Goal: Task Accomplishment & Management: Use online tool/utility

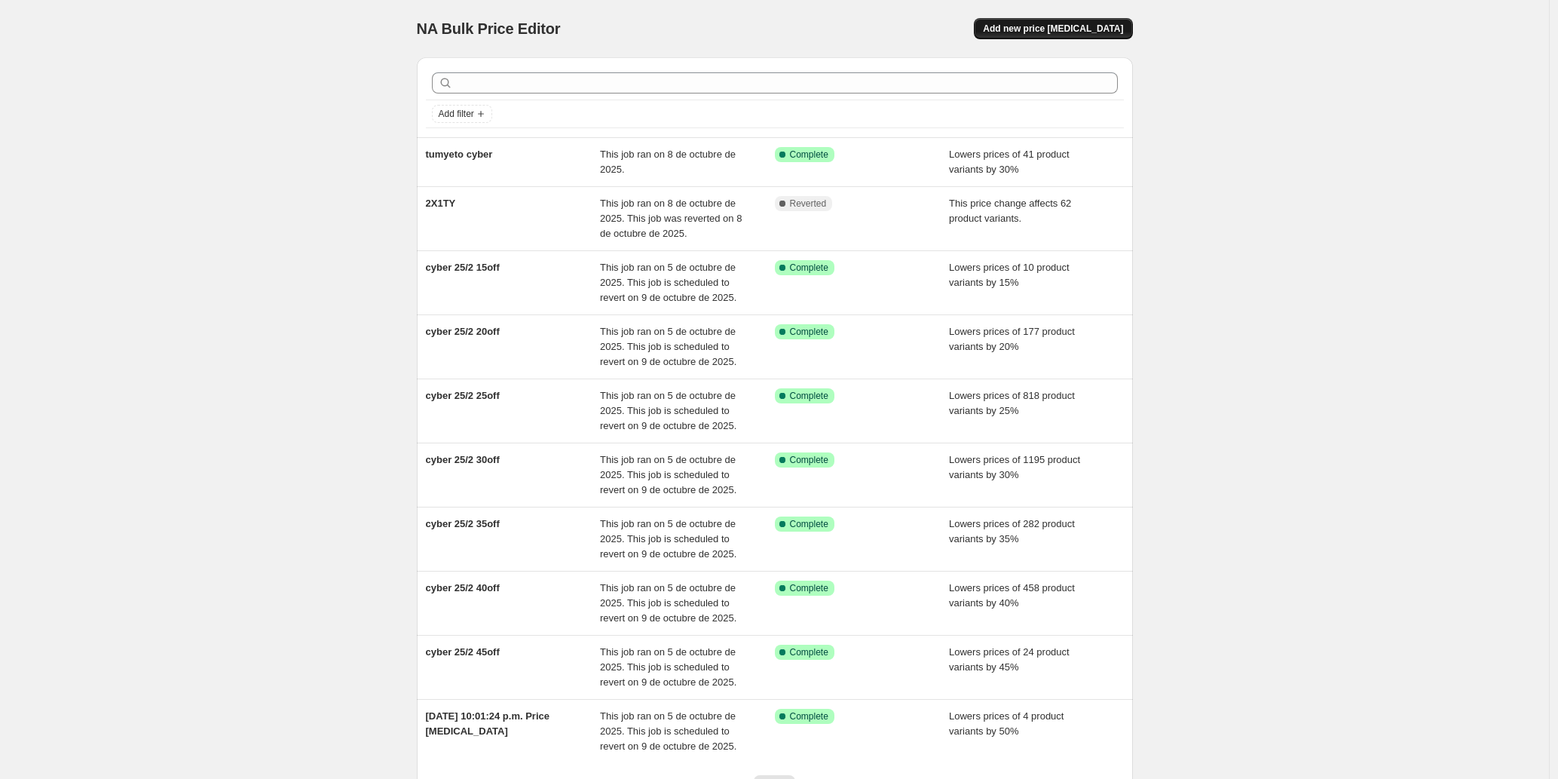
click at [1096, 30] on span "Add new price [MEDICAL_DATA]" at bounding box center [1053, 29] width 140 height 12
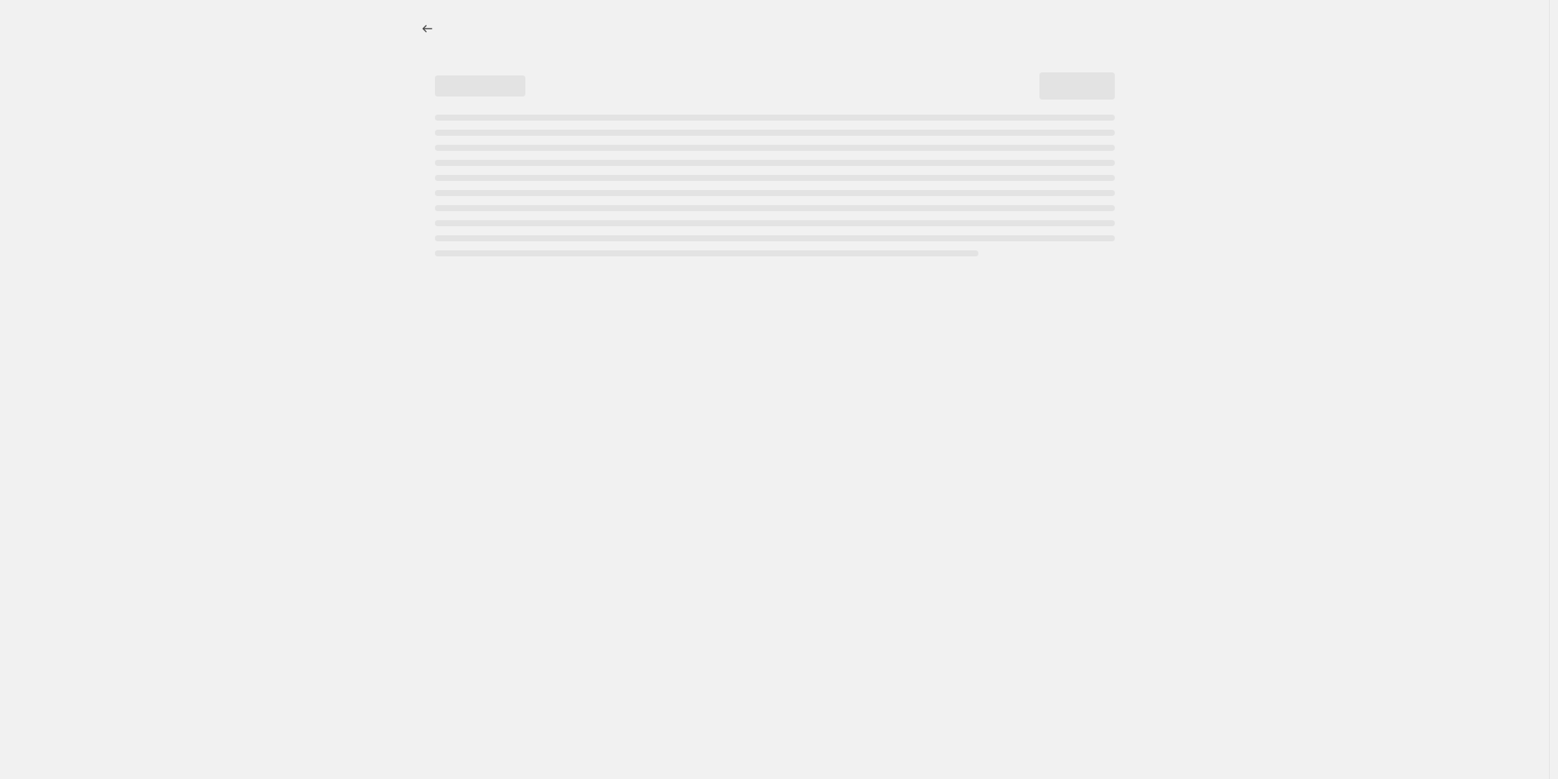
select select "percentage"
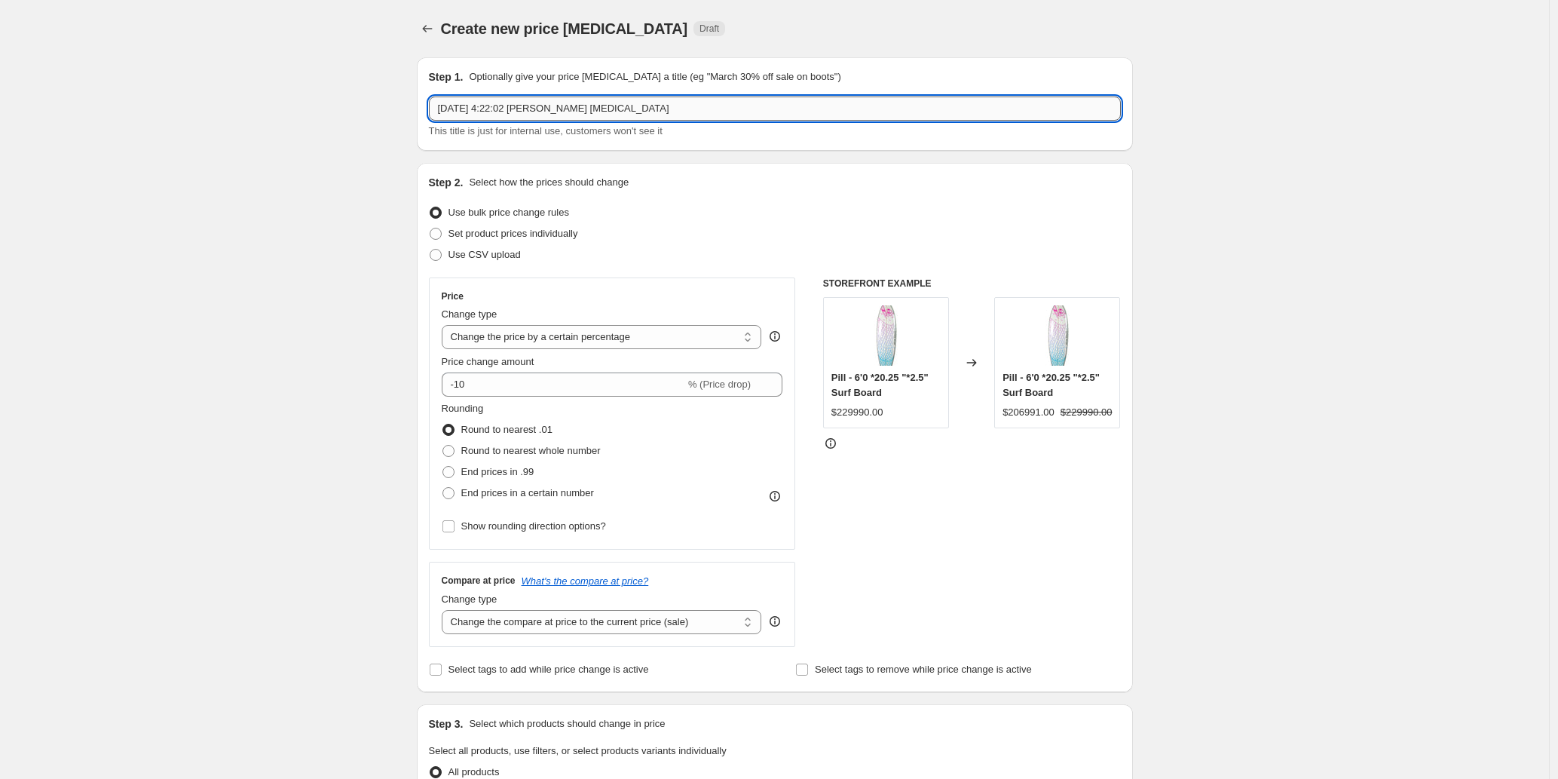
click at [557, 109] on input "[DATE] 4:22:02 [PERSON_NAME] [MEDICAL_DATA]" at bounding box center [775, 108] width 692 height 24
type input "FLASH [PERSON_NAME]"
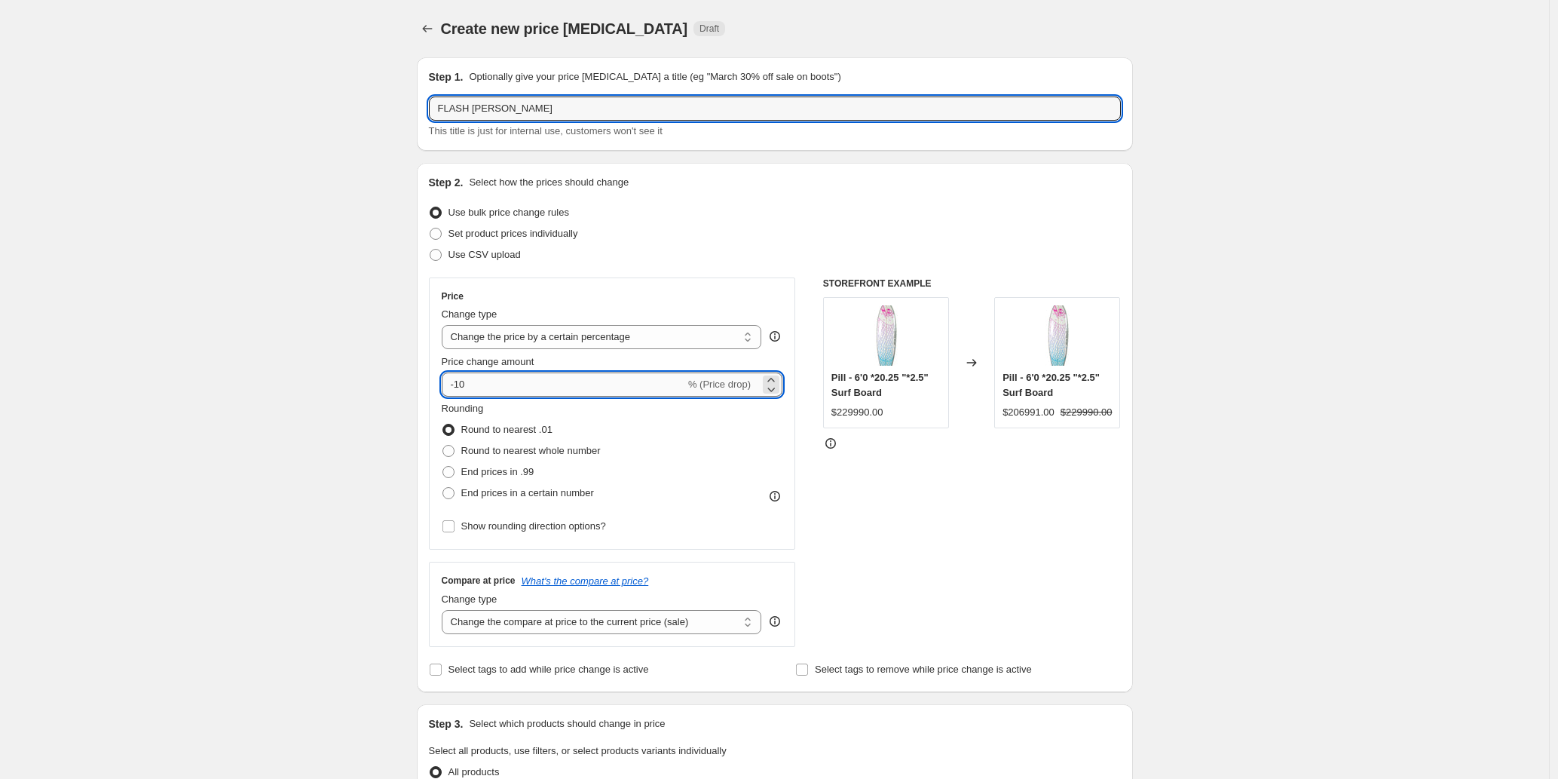
click at [490, 382] on input "-10" at bounding box center [563, 384] width 243 height 24
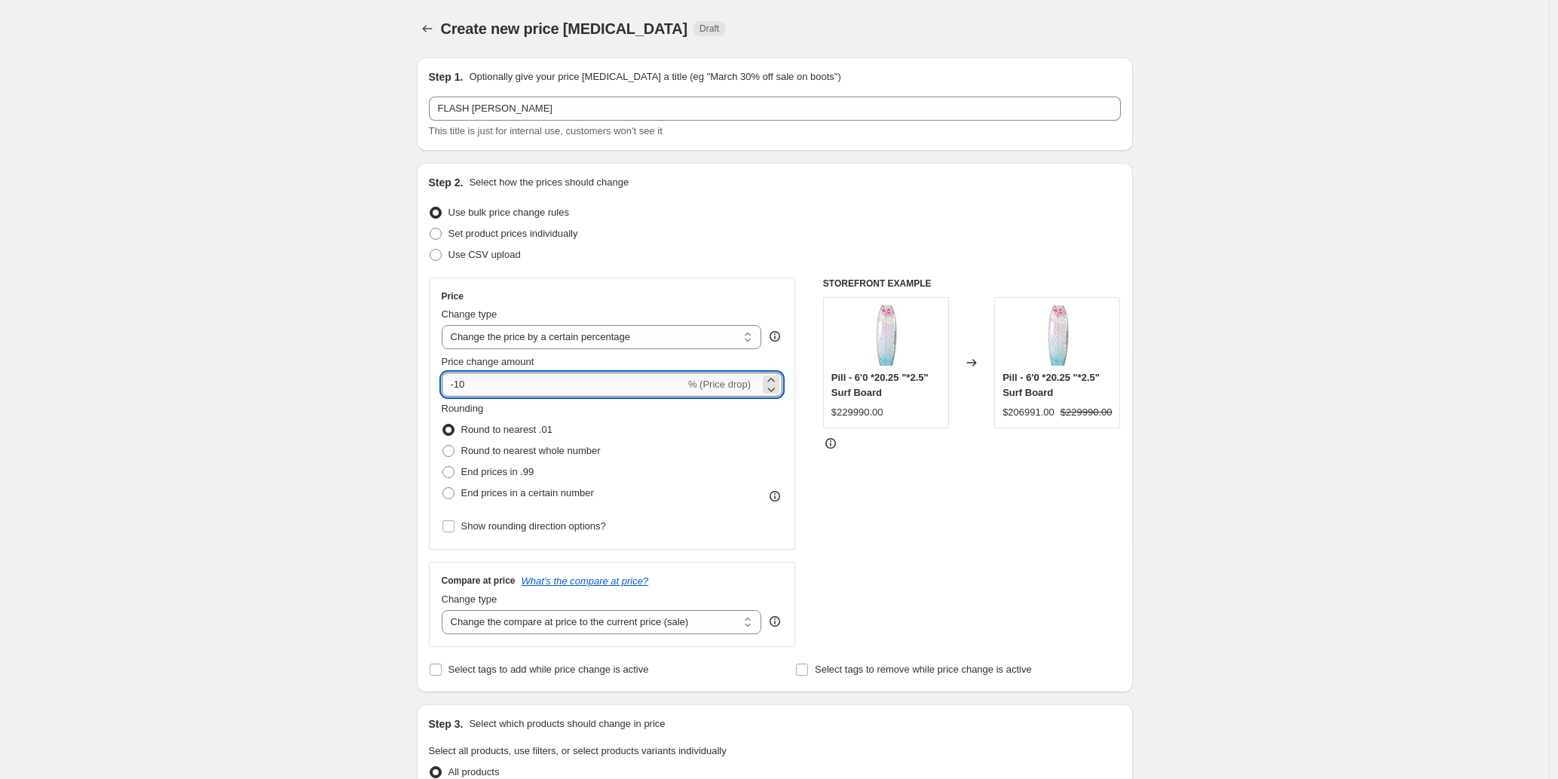
type input "-1"
type input "-30"
click at [342, 421] on div "Create new price [MEDICAL_DATA]. This page is ready Create new price [MEDICAL_D…" at bounding box center [774, 753] width 1549 height 1507
click at [452, 455] on span at bounding box center [449, 451] width 12 height 12
click at [443, 446] on input "Round to nearest whole number" at bounding box center [443, 445] width 1 height 1
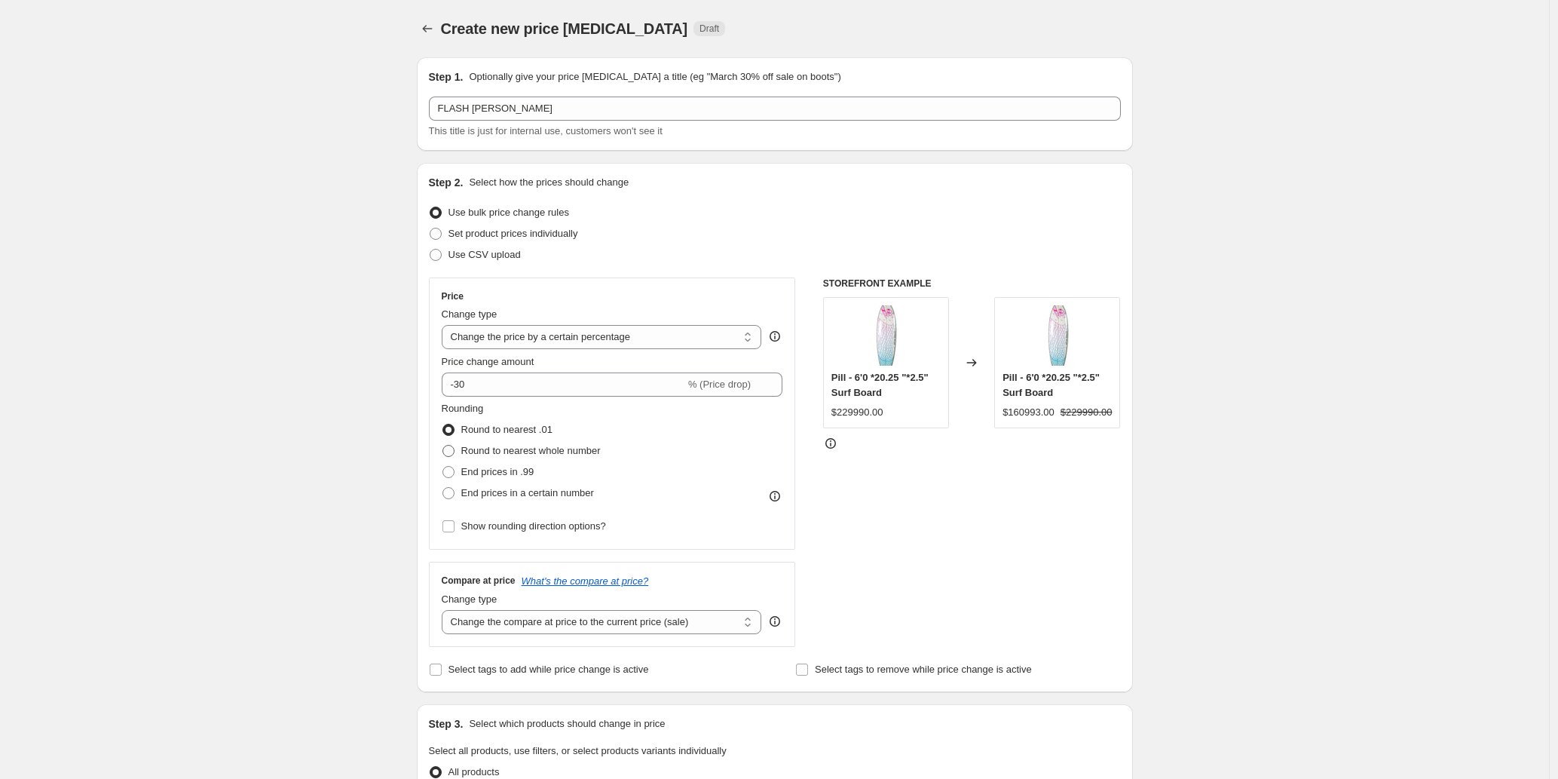
radio input "true"
click at [360, 455] on div "Create new price [MEDICAL_DATA]. This page is ready Create new price [MEDICAL_D…" at bounding box center [774, 753] width 1549 height 1507
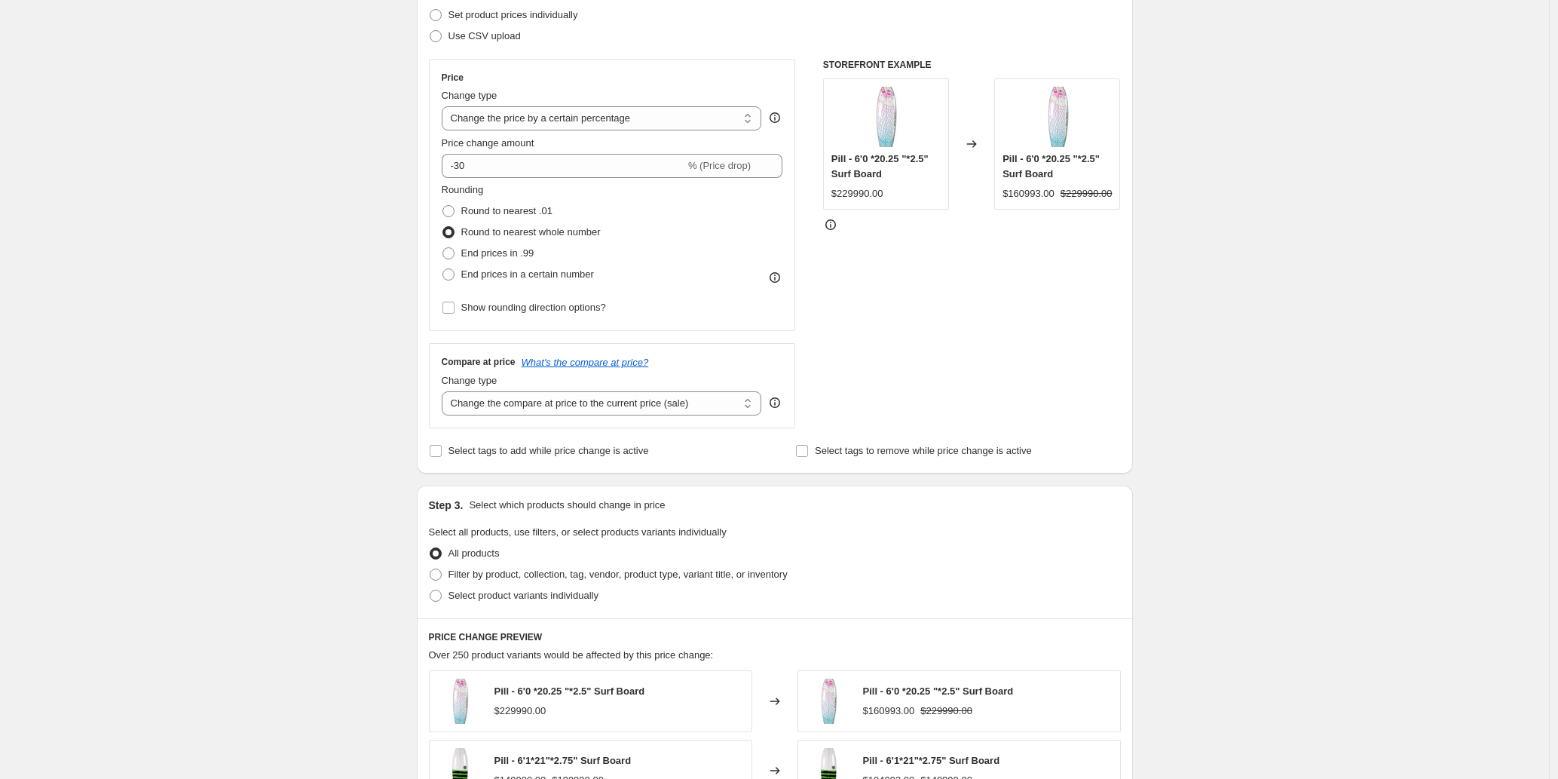
scroll to position [222, 0]
click at [498, 572] on span "Filter by product, collection, tag, vendor, product type, variant title, or inv…" at bounding box center [618, 570] width 339 height 11
click at [430, 566] on input "Filter by product, collection, tag, vendor, product type, variant title, or inv…" at bounding box center [430, 565] width 1 height 1
radio input "true"
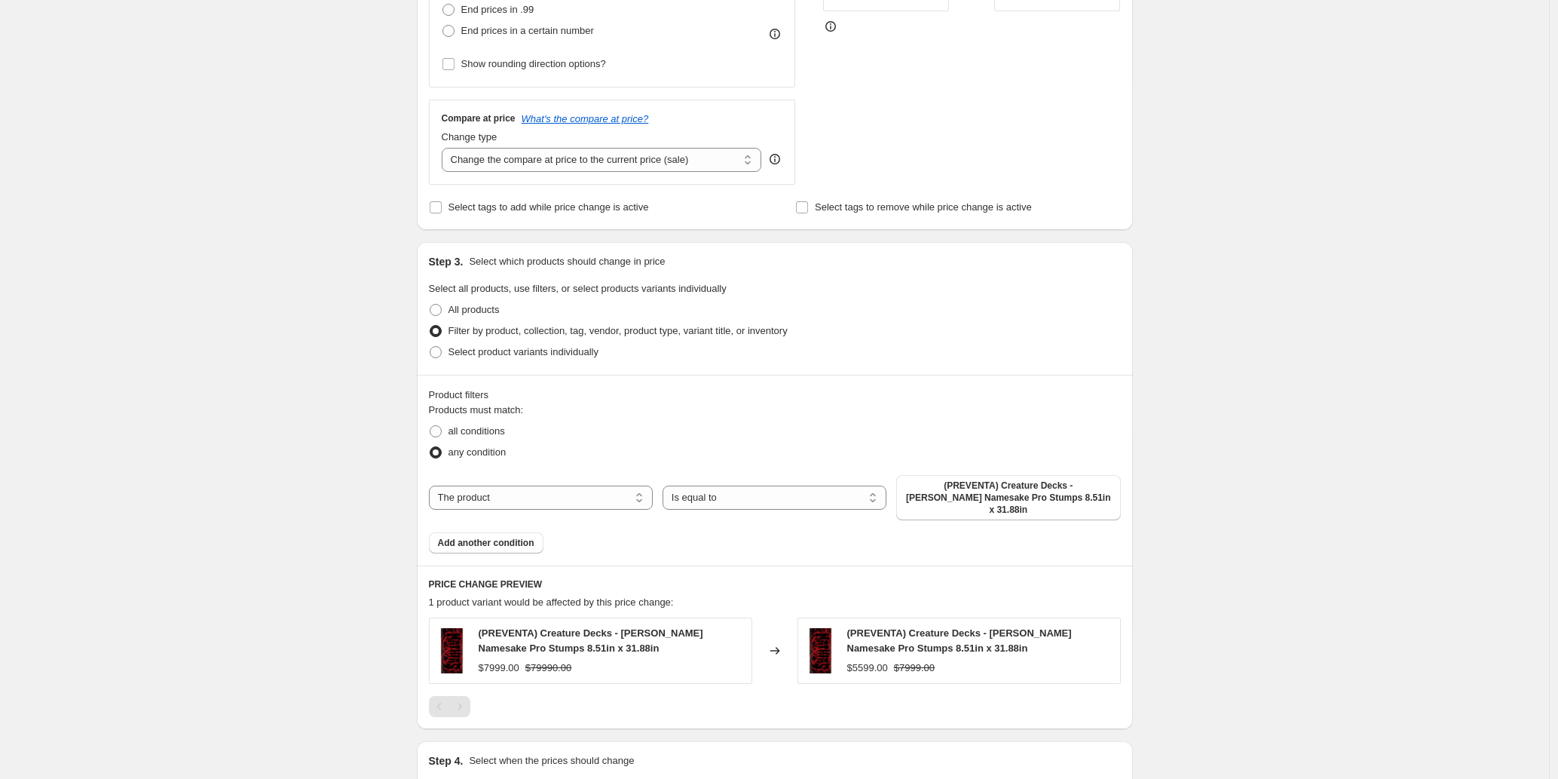
scroll to position [499, 0]
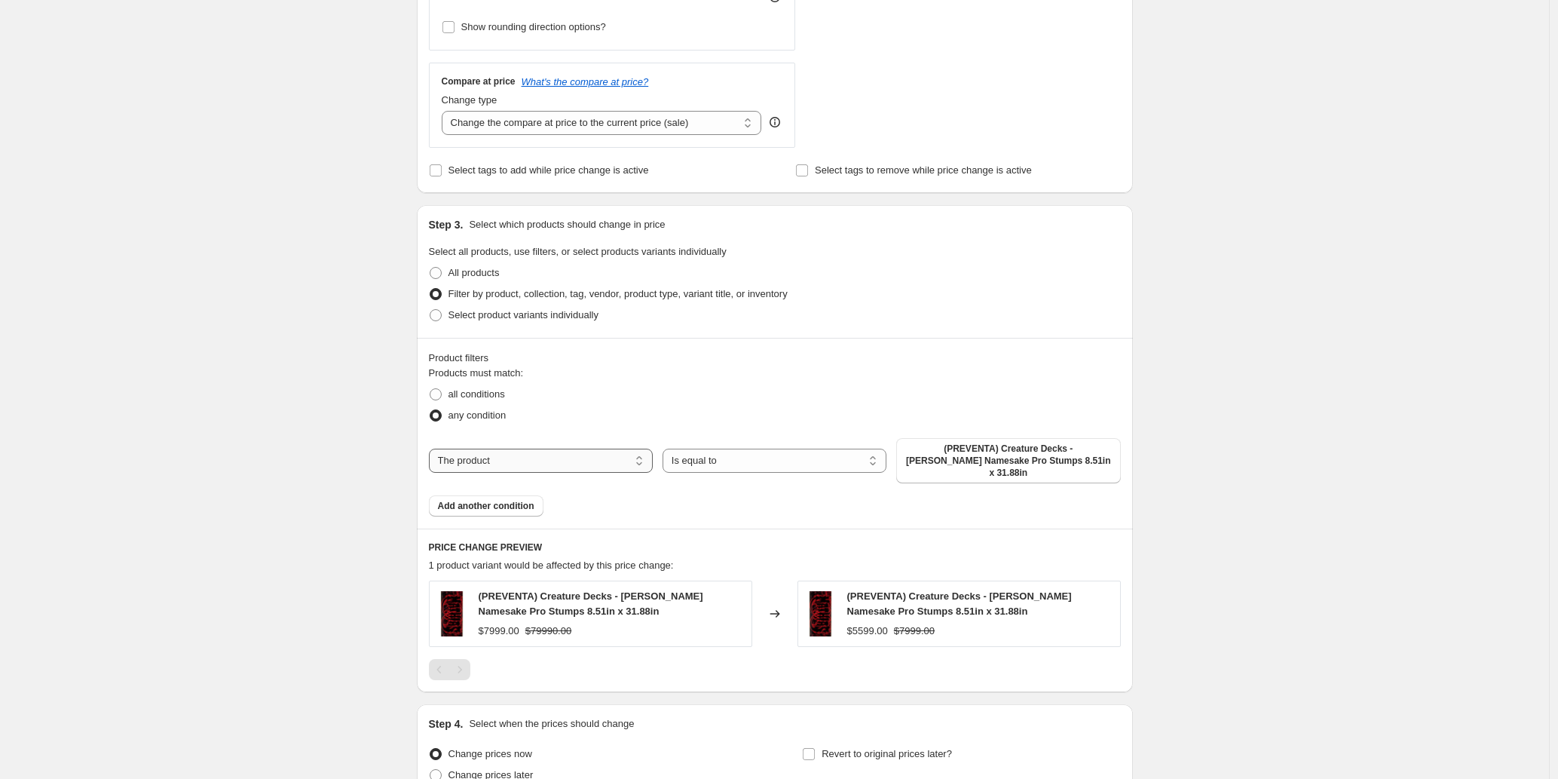
click at [631, 452] on select "The product The product's collection The product's tag The product's vendor The…" at bounding box center [541, 461] width 224 height 24
select select "collection"
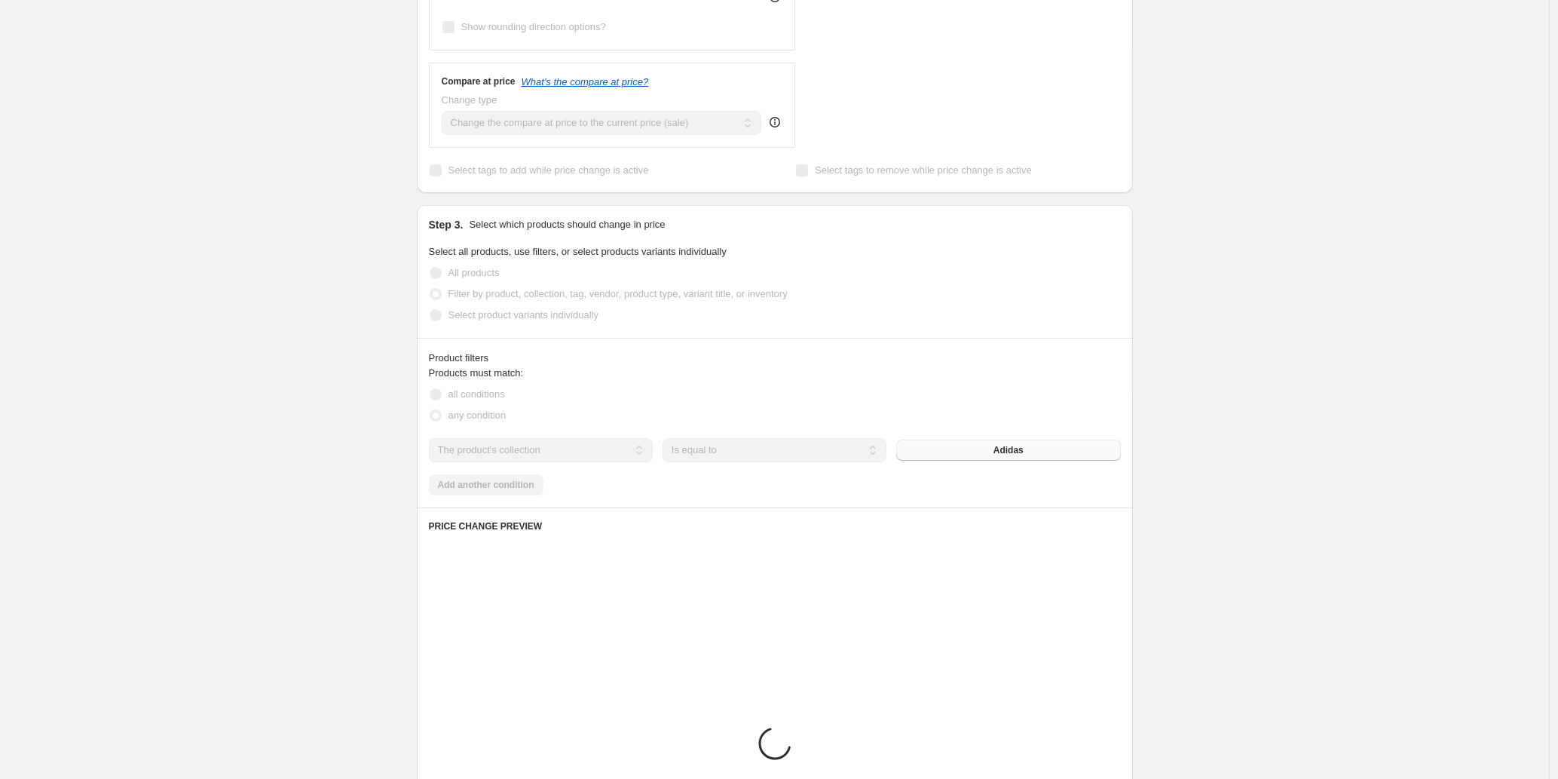
click at [975, 451] on button "Adidas" at bounding box center [1008, 449] width 224 height 21
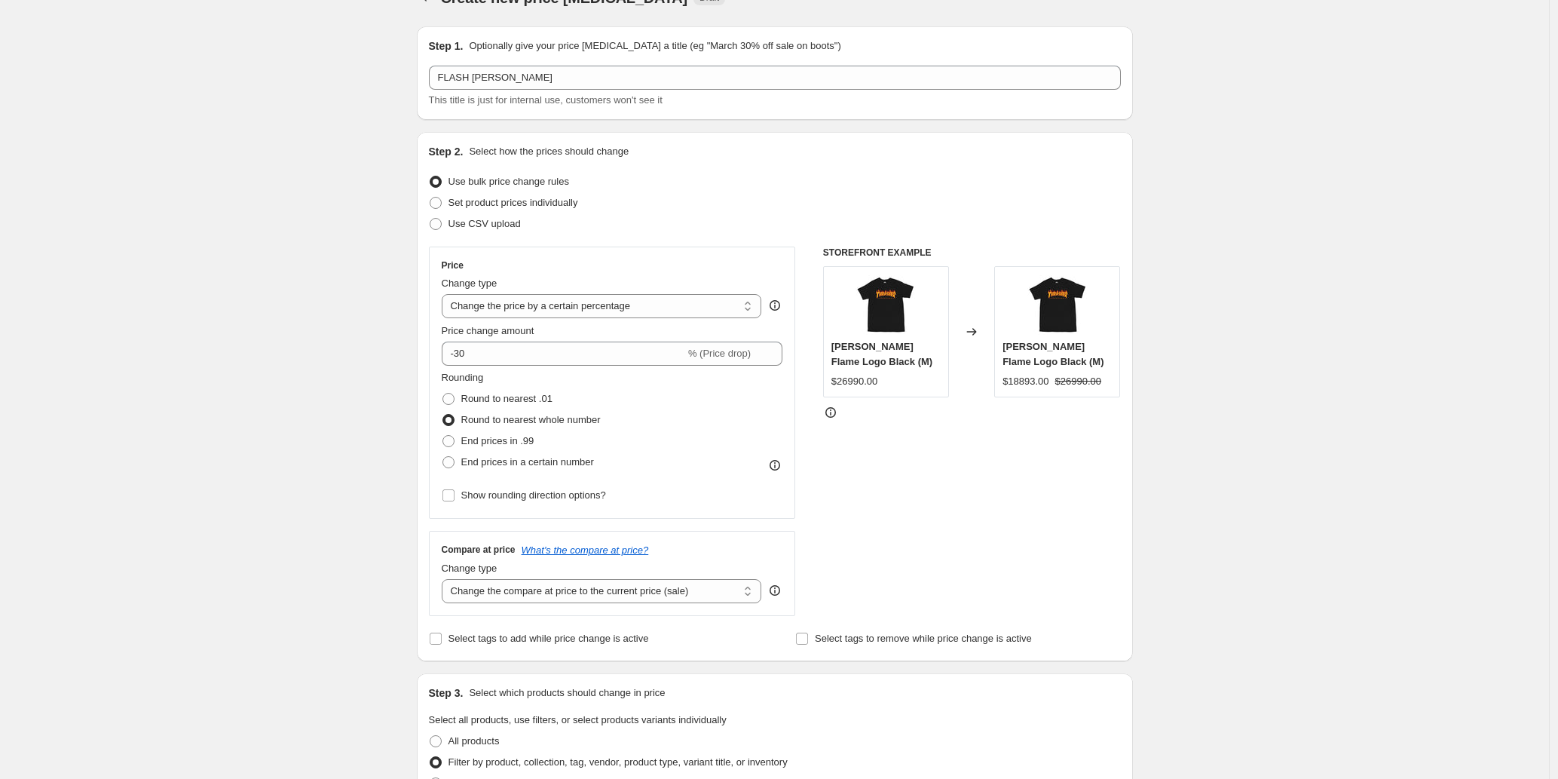
scroll to position [0, 0]
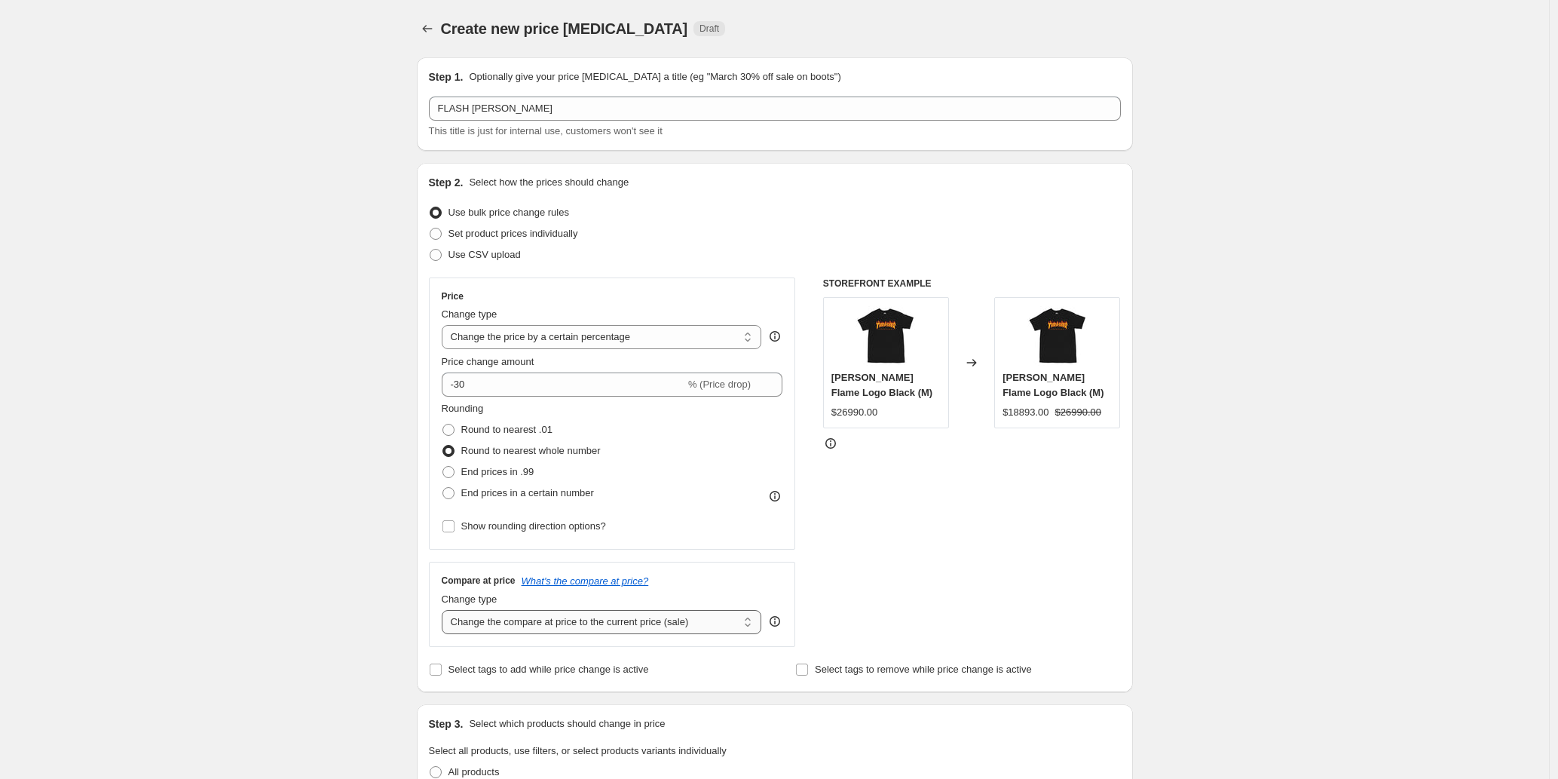
click at [744, 620] on select "Change the compare at price to the current price (sale) Change the compare at p…" at bounding box center [602, 622] width 320 height 24
click at [446, 610] on select "Change the compare at price to the current price (sale) Change the compare at p…" at bounding box center [602, 622] width 320 height 24
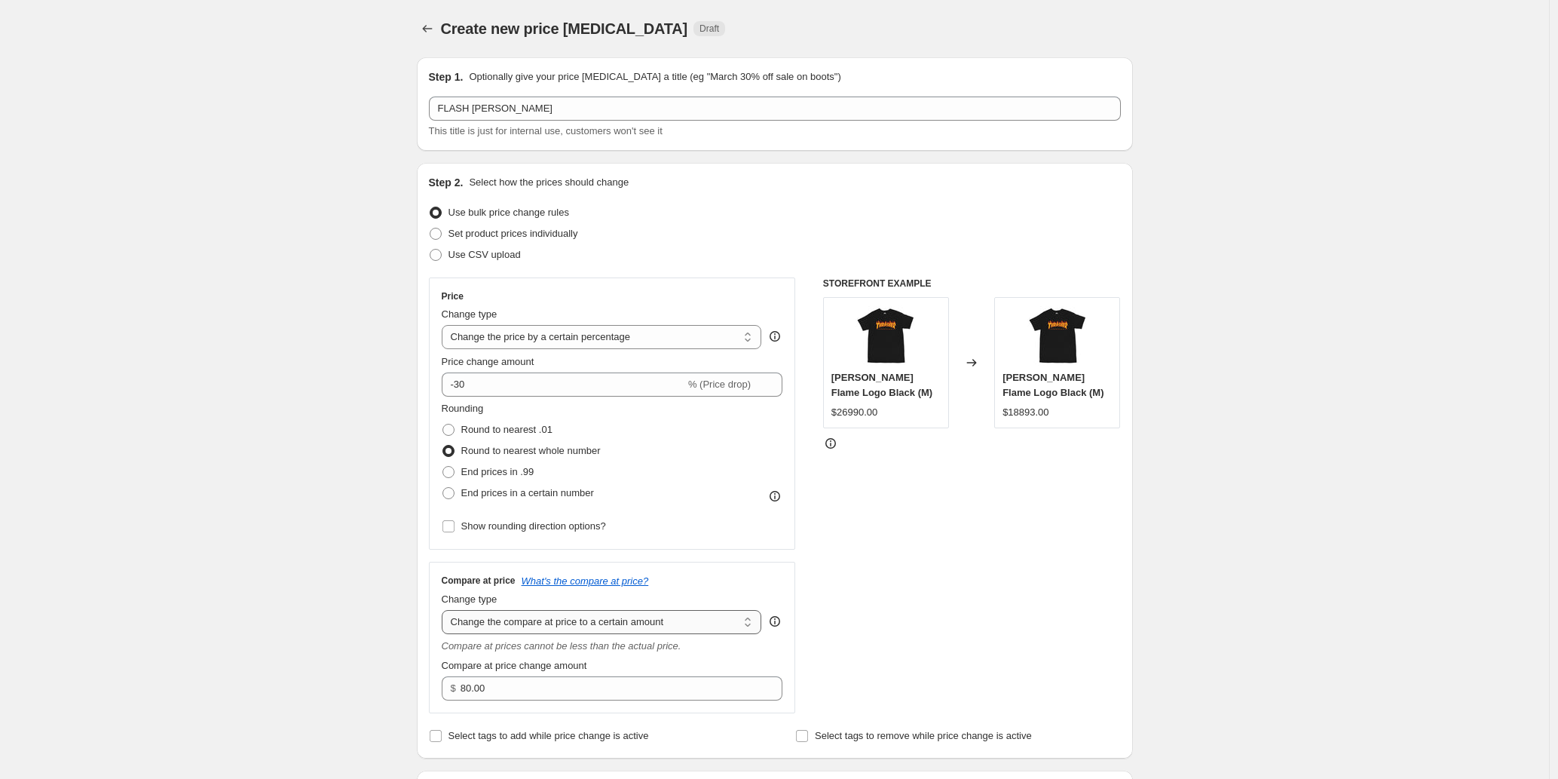
click at [700, 620] on select "Change the compare at price to the current price (sale) Change the compare at p…" at bounding box center [602, 622] width 320 height 24
select select "percentage"
click at [446, 610] on select "Change the compare at price to the current price (sale) Change the compare at p…" at bounding box center [602, 622] width 320 height 24
type input "-15"
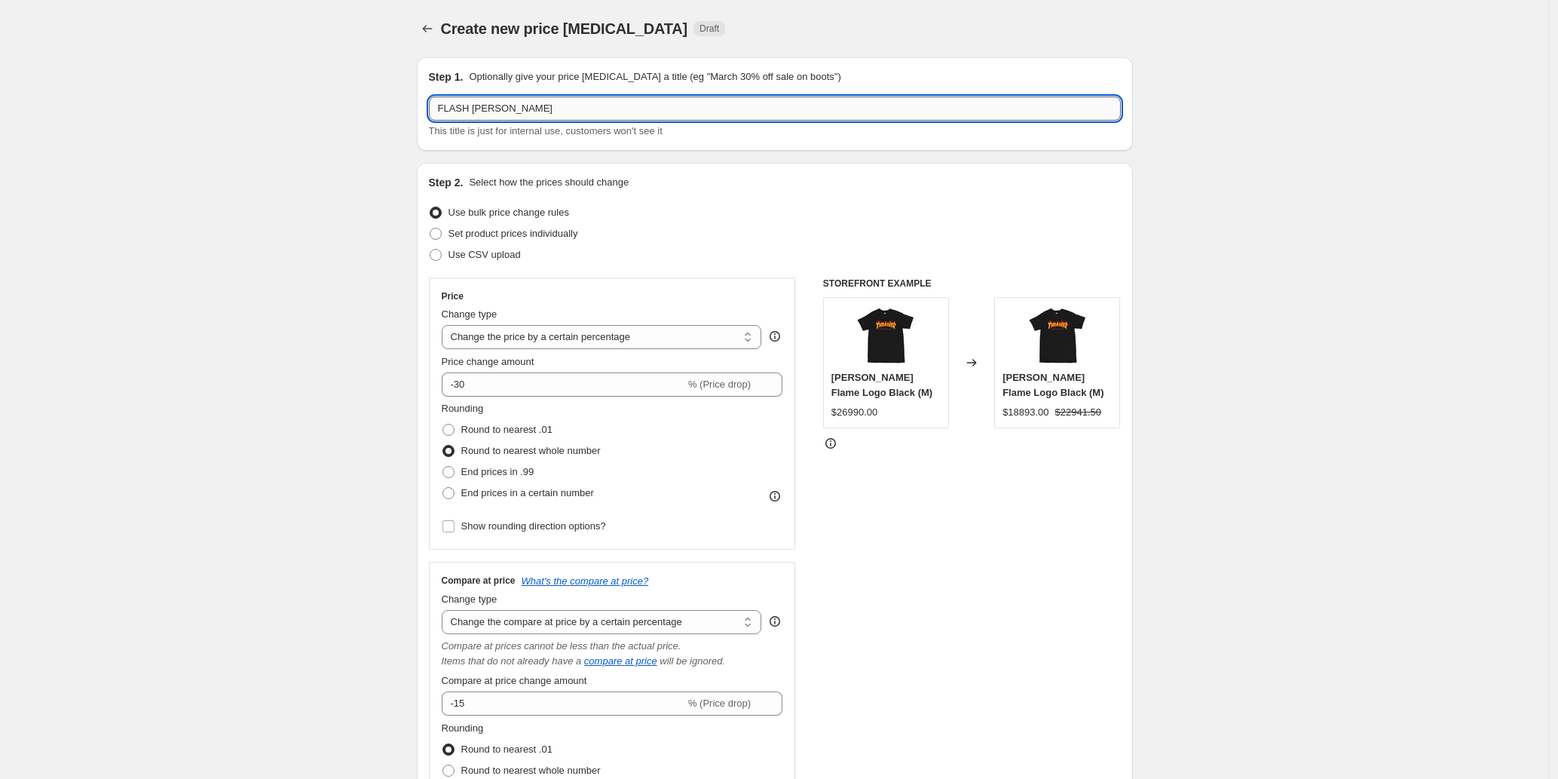
click at [440, 109] on input "FLASH [PERSON_NAME]" at bounding box center [775, 108] width 692 height 24
type input "PREVIO FLASH [PERSON_NAME]"
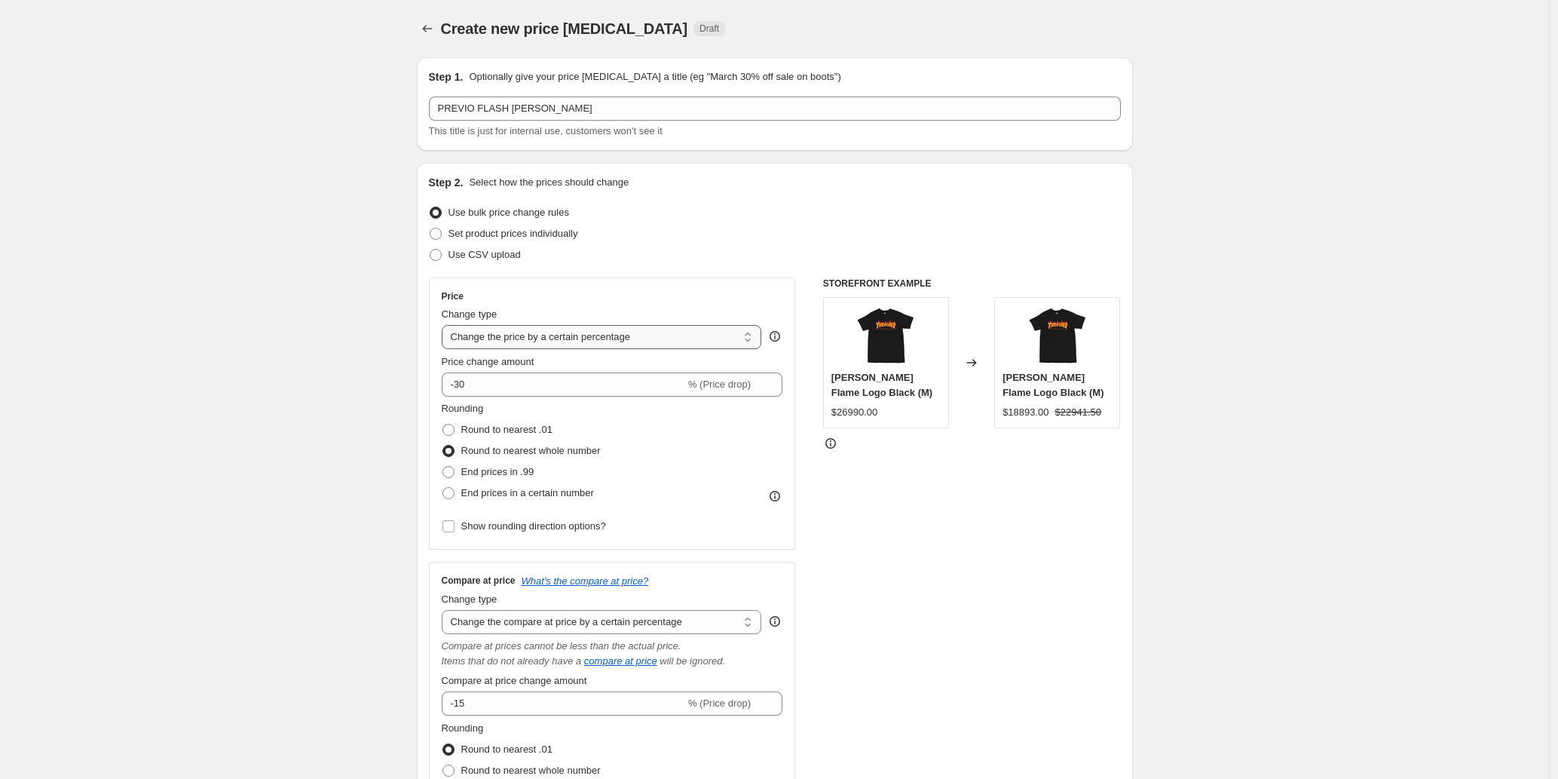
click at [740, 336] on select "Change the price to a certain amount Change the price by a certain amount Chang…" at bounding box center [602, 337] width 320 height 24
select select "ecap"
click at [446, 325] on select "Change the price to a certain amount Change the price by a certain amount Chang…" at bounding box center [602, 337] width 320 height 24
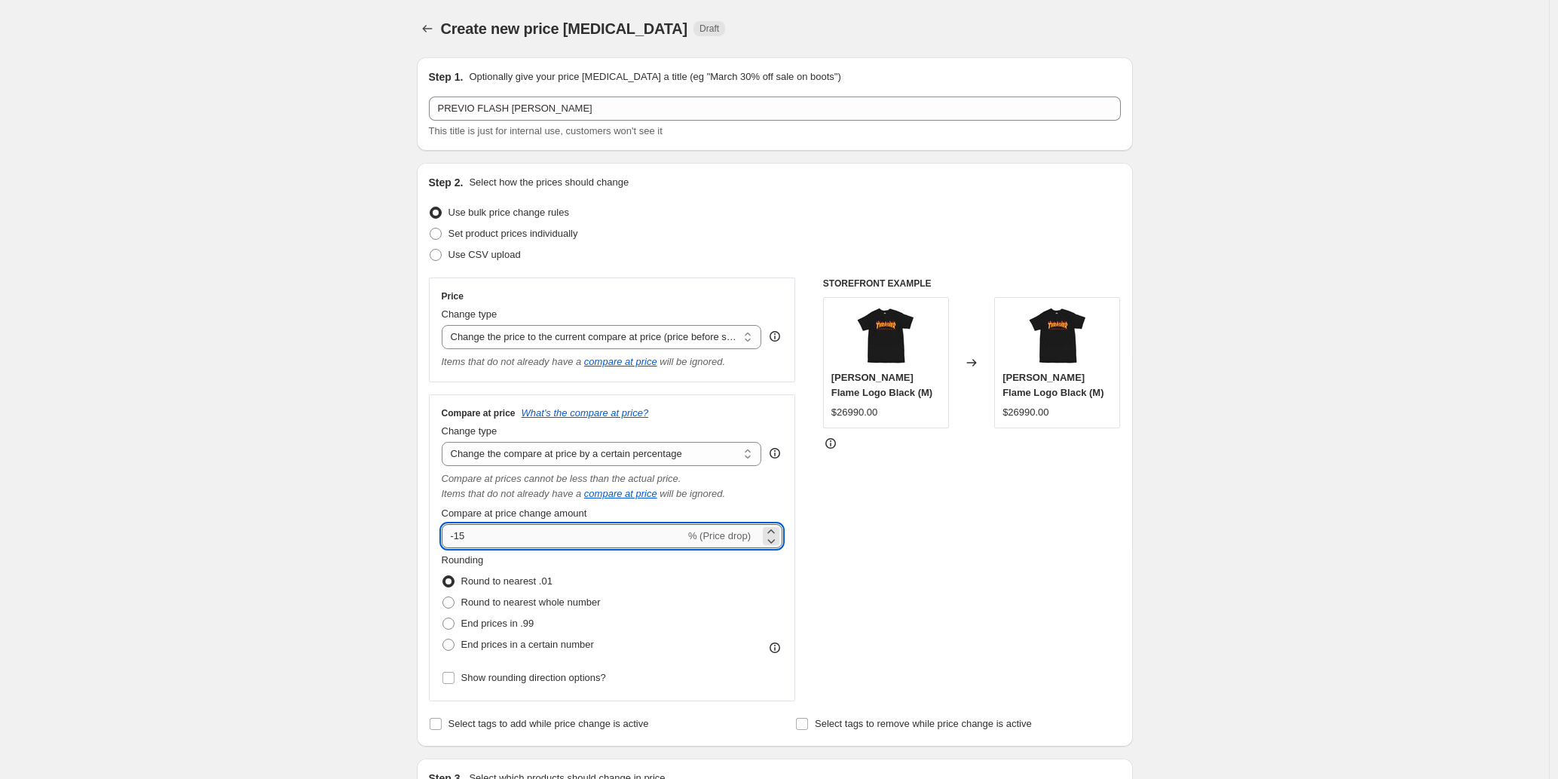
click at [528, 534] on input "-15" at bounding box center [563, 536] width 243 height 24
click at [688, 444] on select "Change the compare at price to the current price (sale) Change the compare at p…" at bounding box center [602, 454] width 320 height 24
select select "no_change"
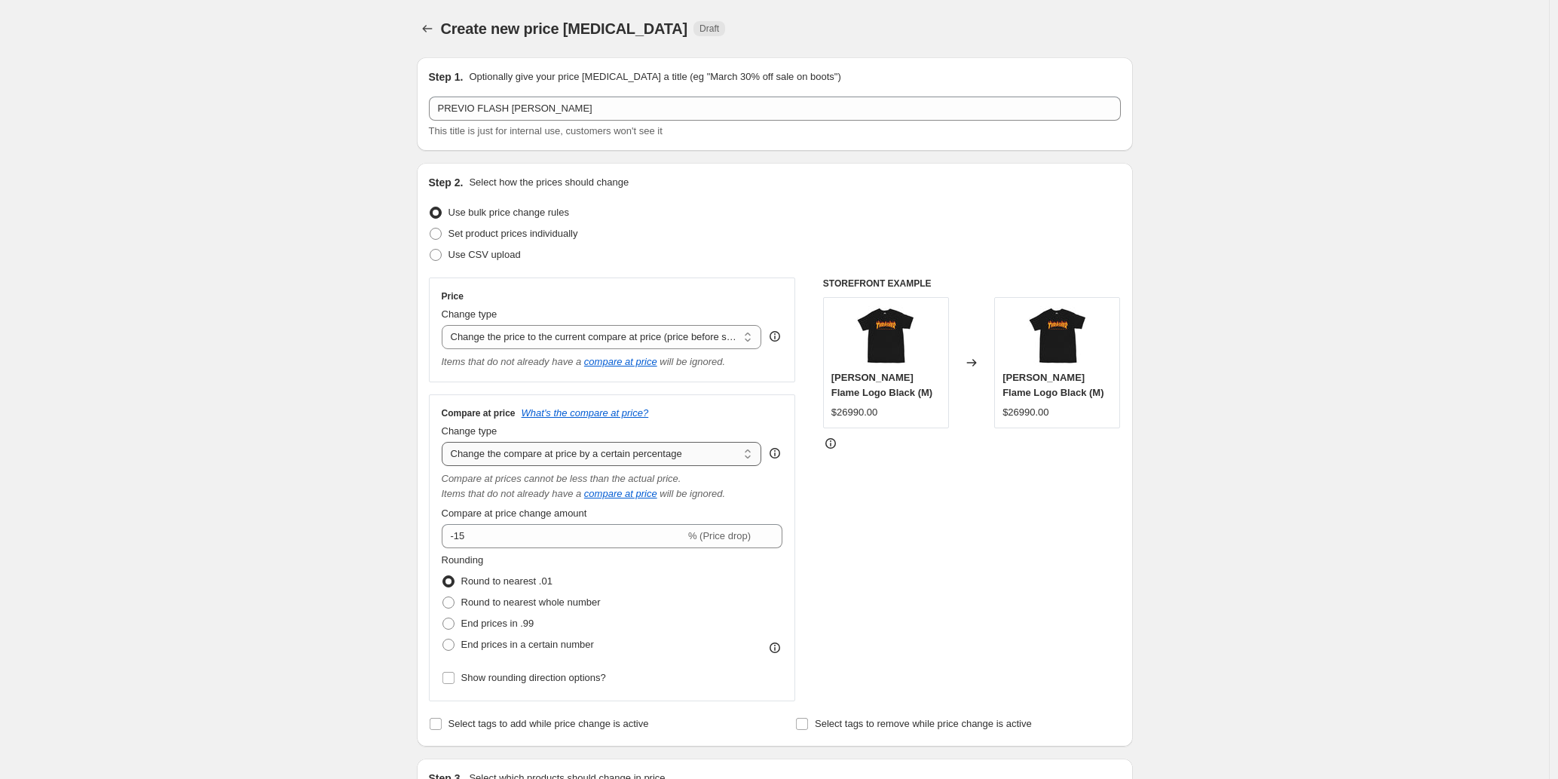
click at [446, 442] on select "Change the compare at price to the current price (sale) Change the compare at p…" at bounding box center [602, 454] width 320 height 24
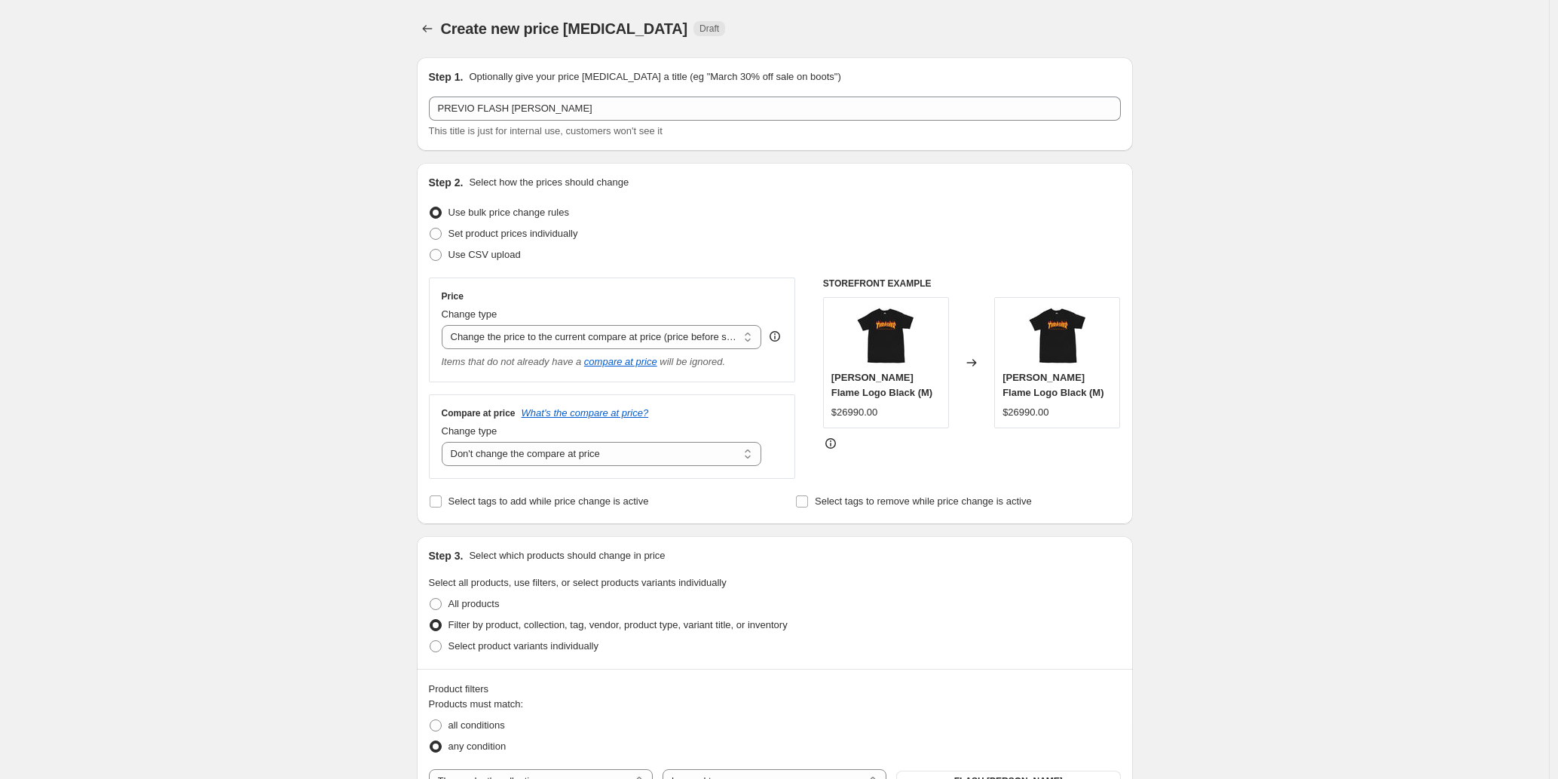
click at [353, 458] on div "Create new price [MEDICAL_DATA]. This page is ready Create new price [MEDICAL_D…" at bounding box center [774, 757] width 1549 height 1514
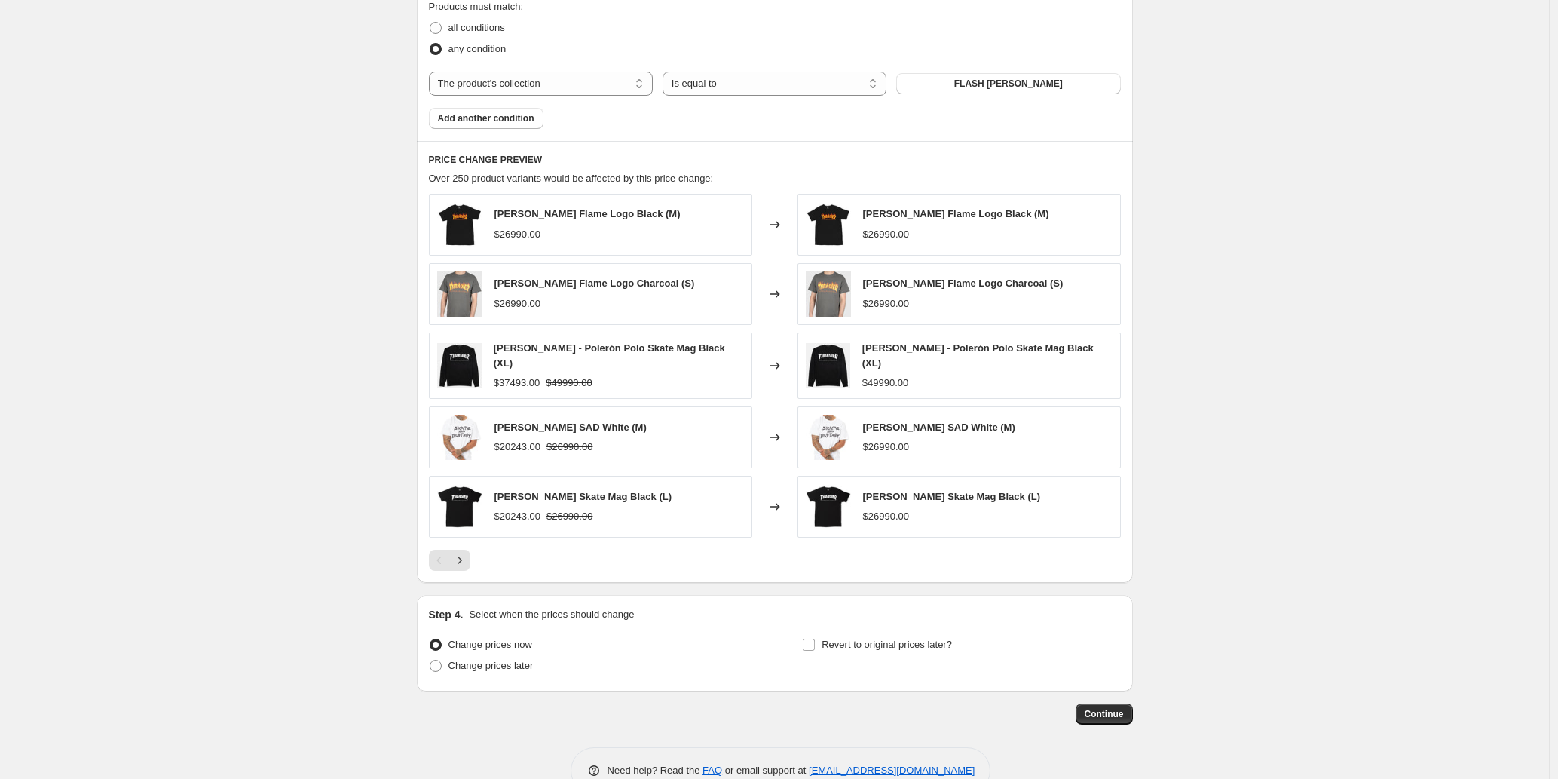
scroll to position [730, 0]
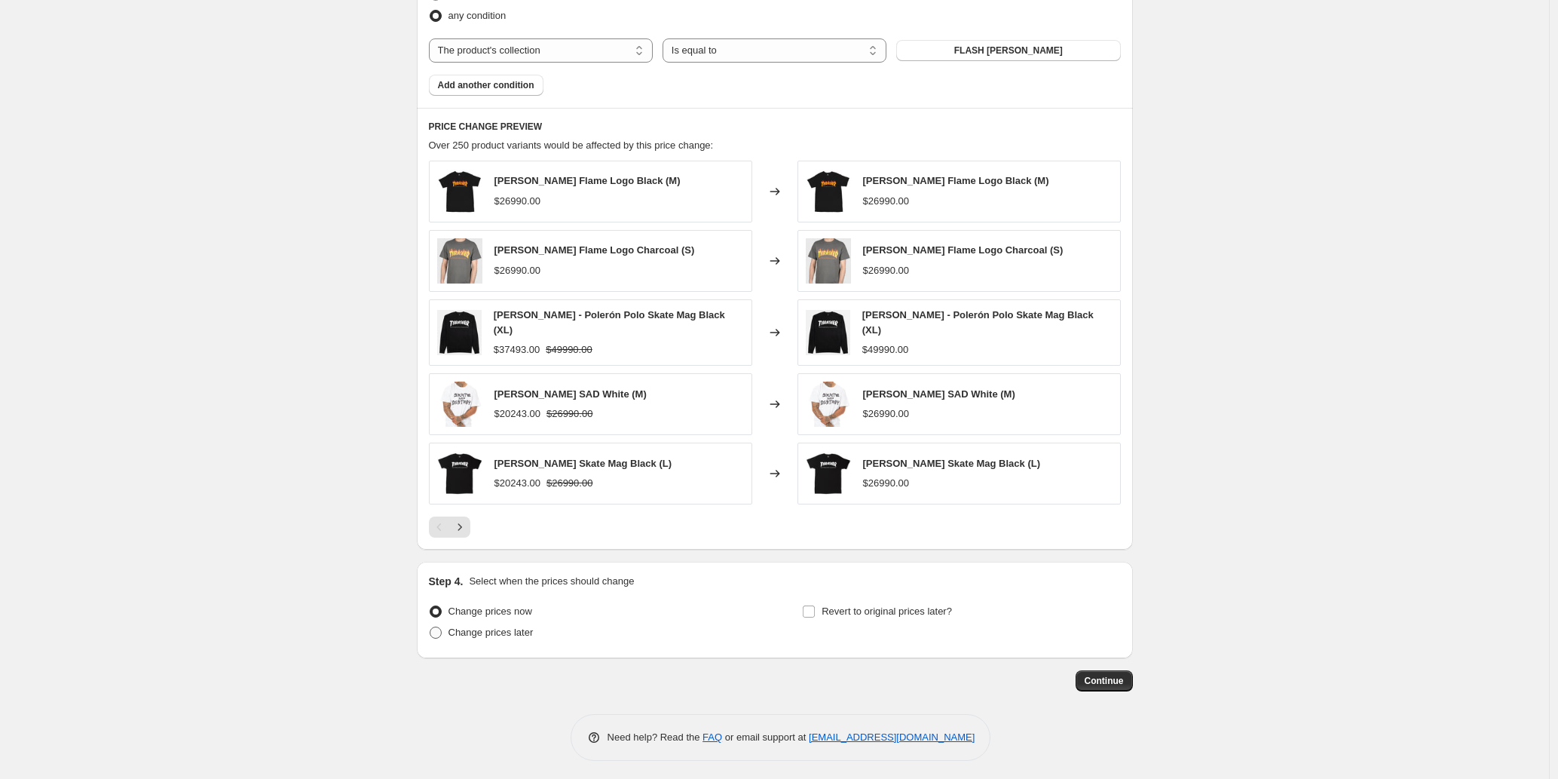
click at [494, 634] on span "Change prices later" at bounding box center [491, 632] width 85 height 15
click at [430, 627] on input "Change prices later" at bounding box center [430, 626] width 1 height 1
radio input "true"
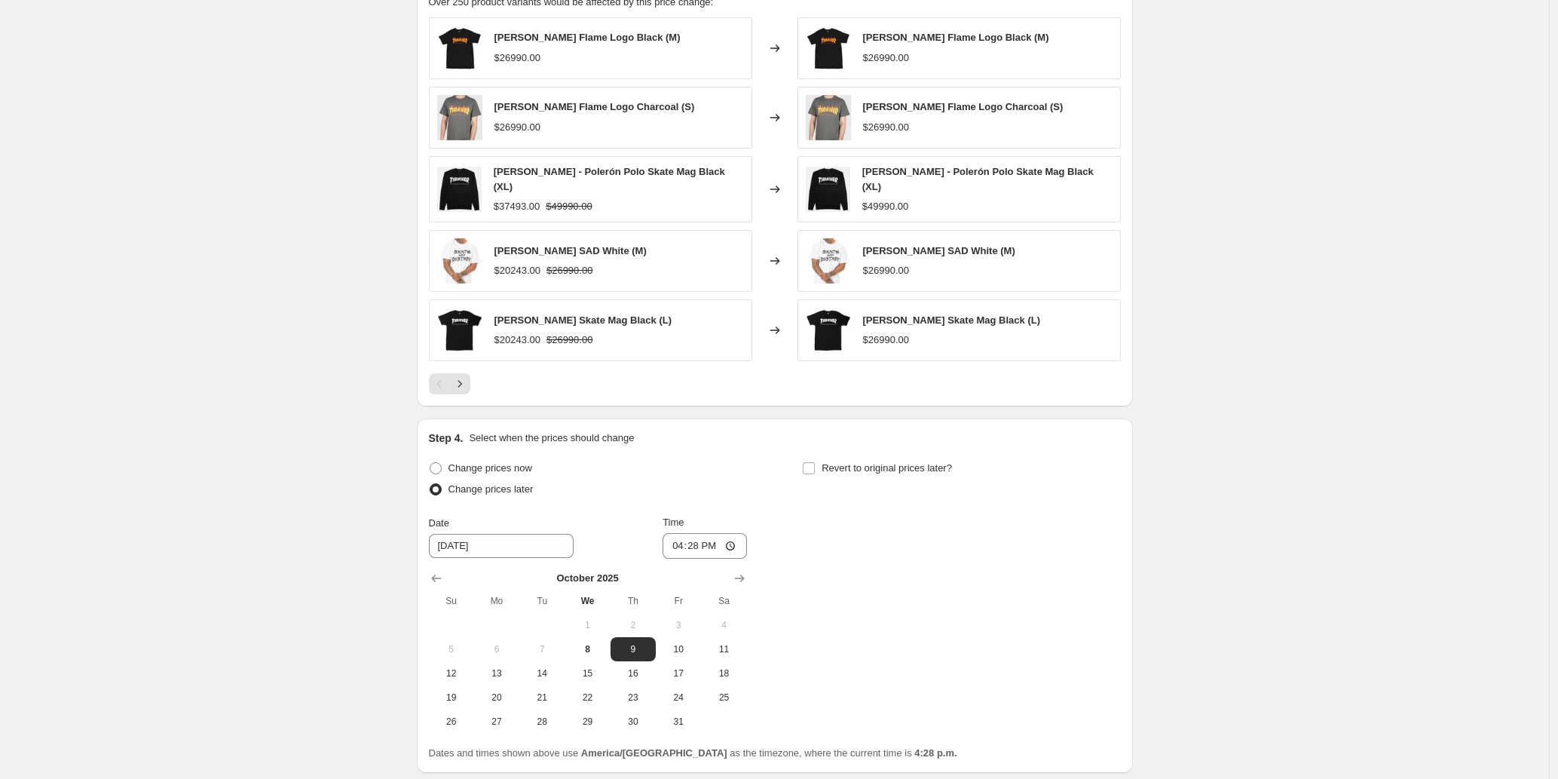
scroll to position [875, 0]
click at [586, 649] on button "8" at bounding box center [587, 647] width 45 height 24
type input "[DATE]"
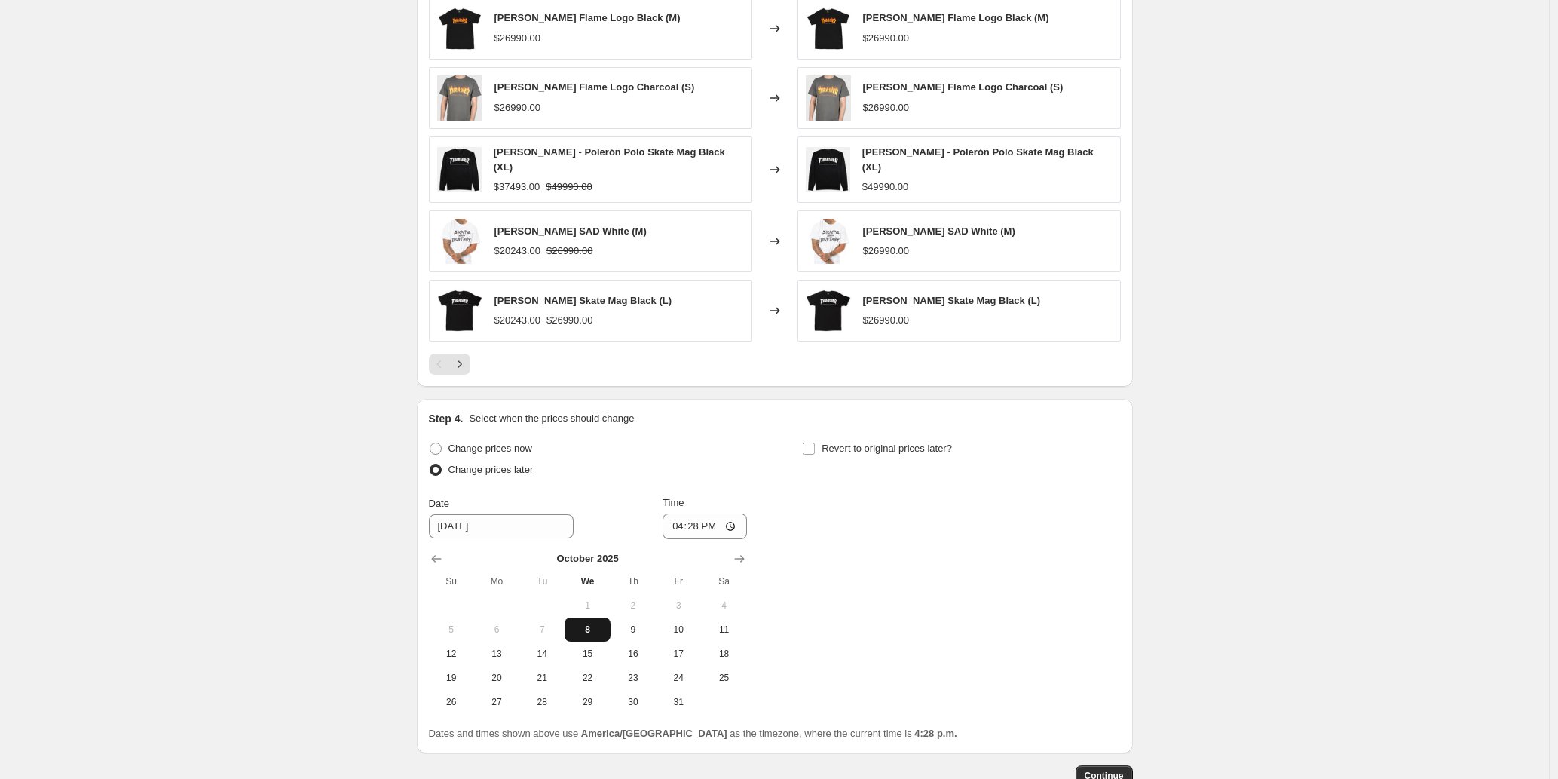
scroll to position [896, 0]
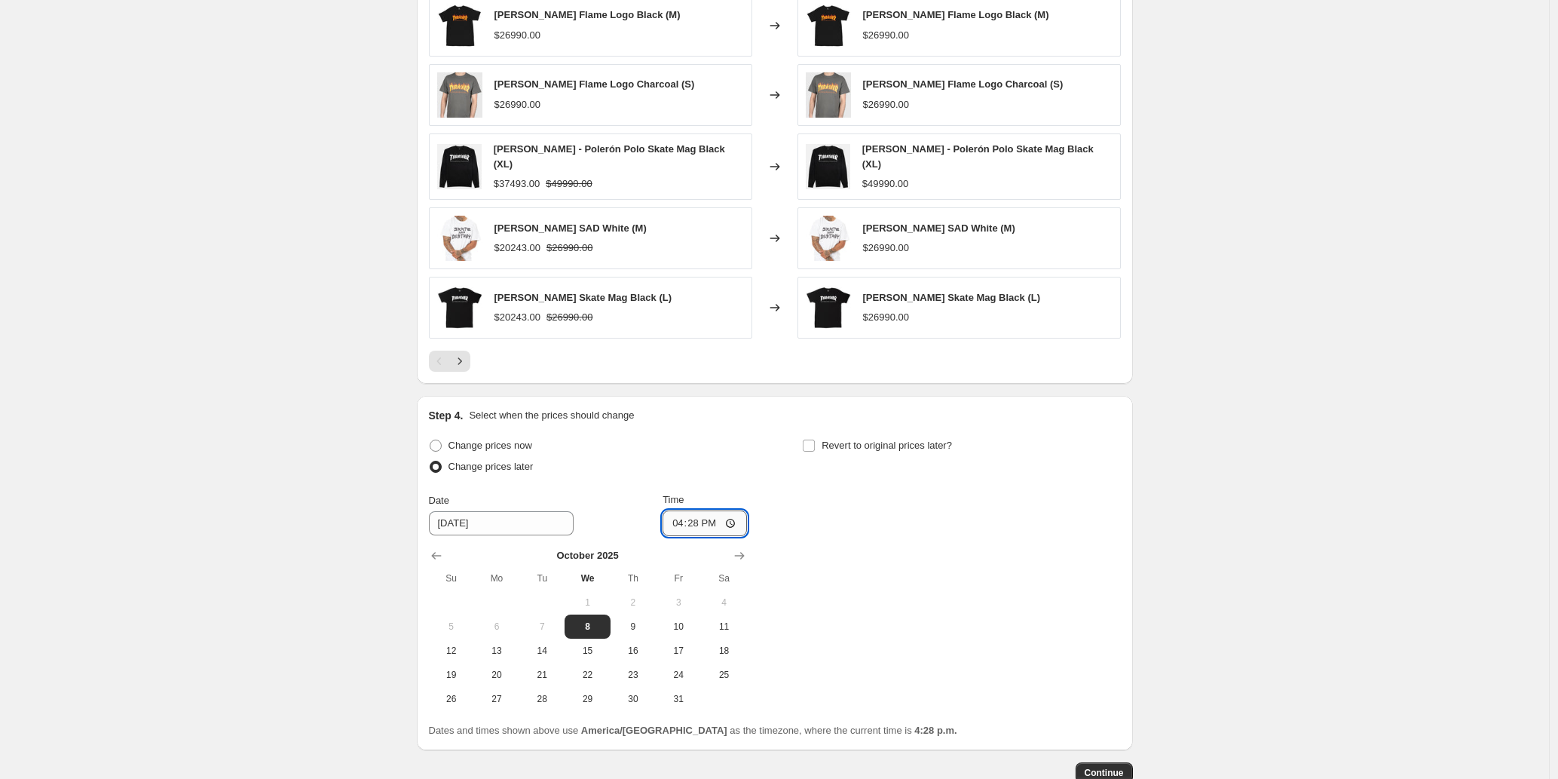
click at [688, 522] on input "16:28" at bounding box center [705, 523] width 84 height 26
type input "16:55"
click at [801, 554] on div "Change prices now Change prices later Date [DATE] Time 16:55 [DATE] Su Mo Tu We…" at bounding box center [775, 573] width 692 height 276
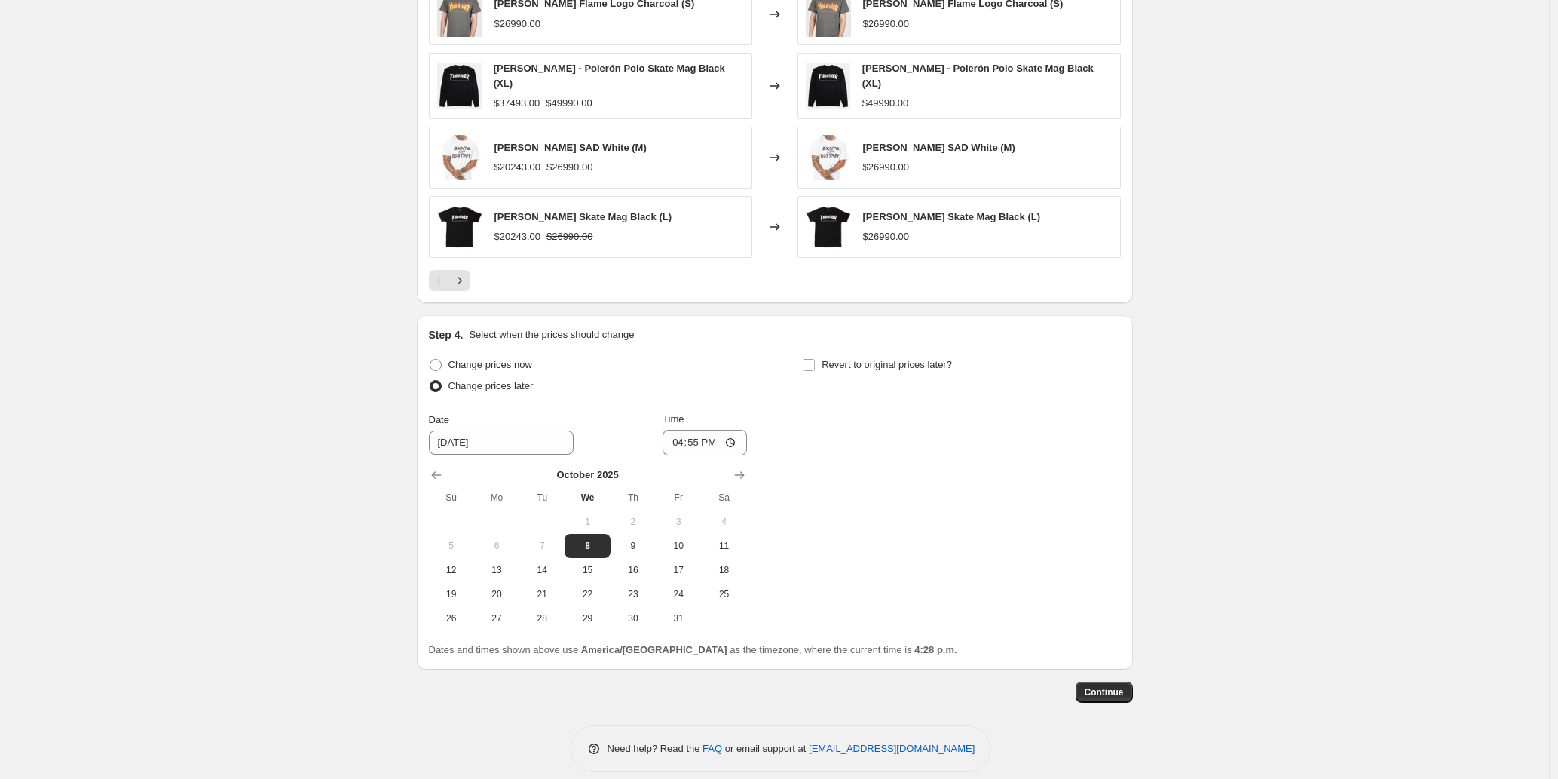
scroll to position [980, 0]
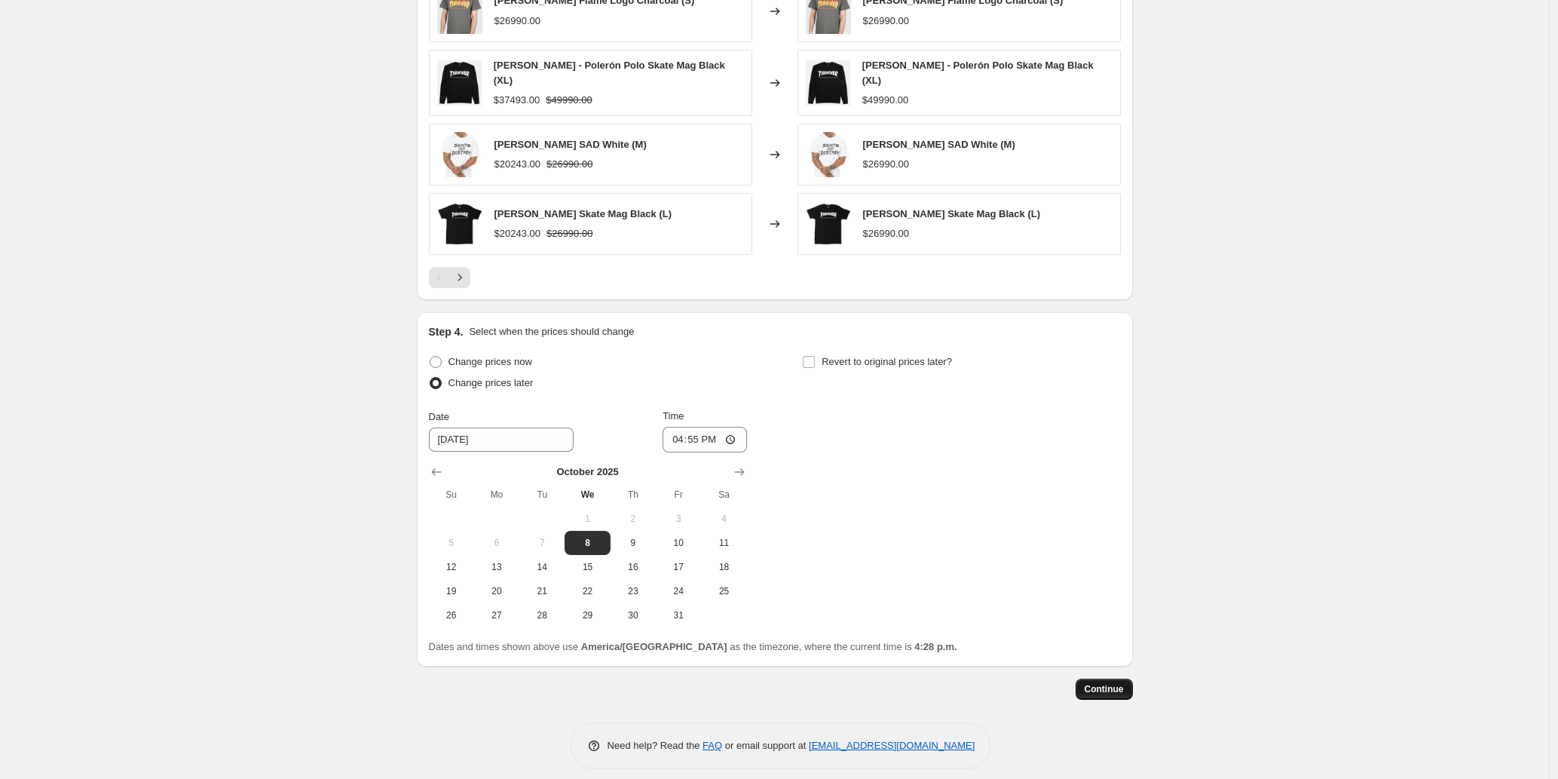
click at [1111, 688] on span "Continue" at bounding box center [1104, 689] width 39 height 12
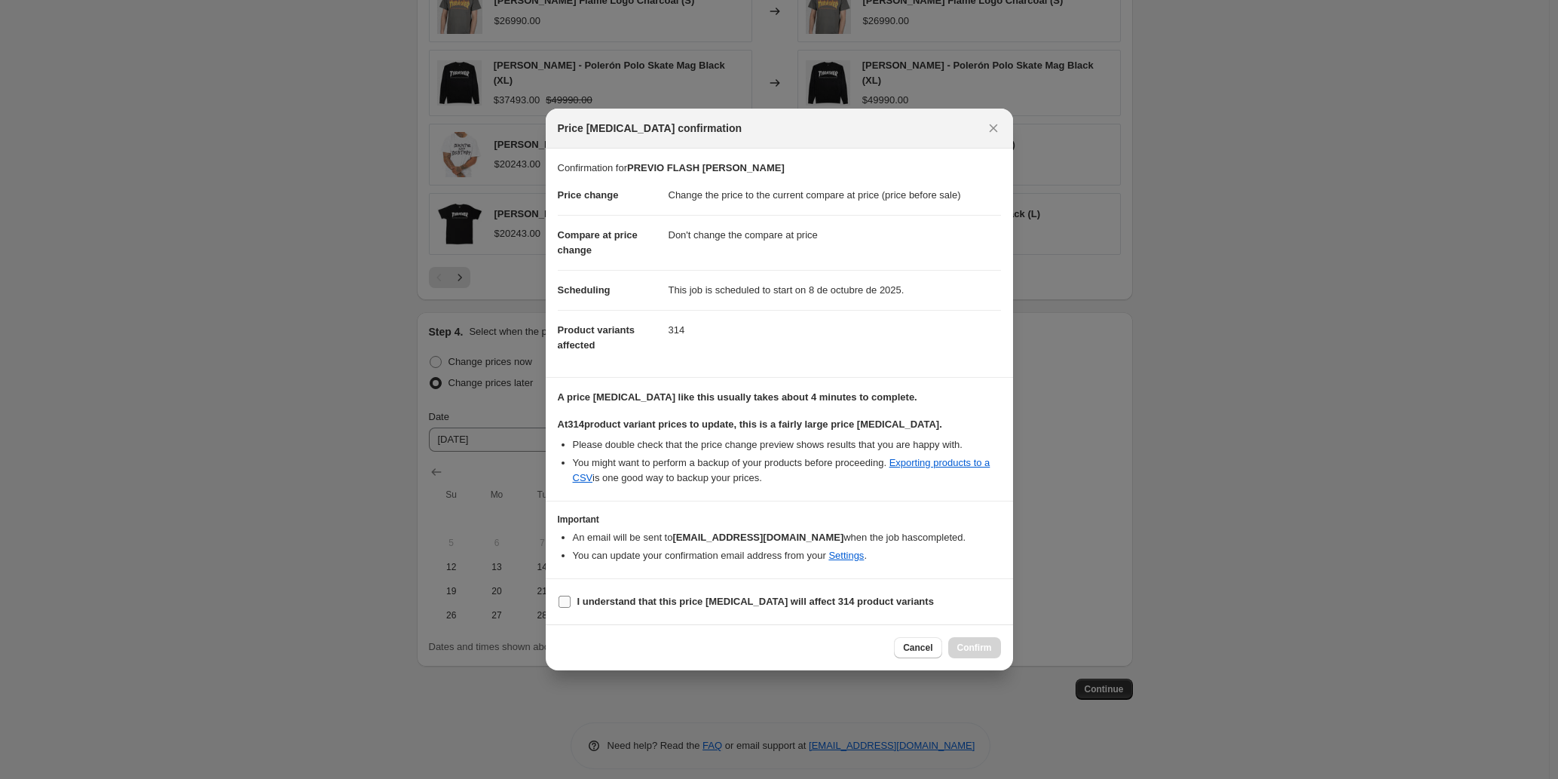
click at [685, 602] on b "I understand that this price [MEDICAL_DATA] will affect 314 product variants" at bounding box center [755, 601] width 357 height 11
click at [571, 602] on input "I understand that this price [MEDICAL_DATA] will affect 314 product variants" at bounding box center [565, 602] width 12 height 12
checkbox input "true"
click at [974, 651] on span "Confirm" at bounding box center [974, 648] width 35 height 12
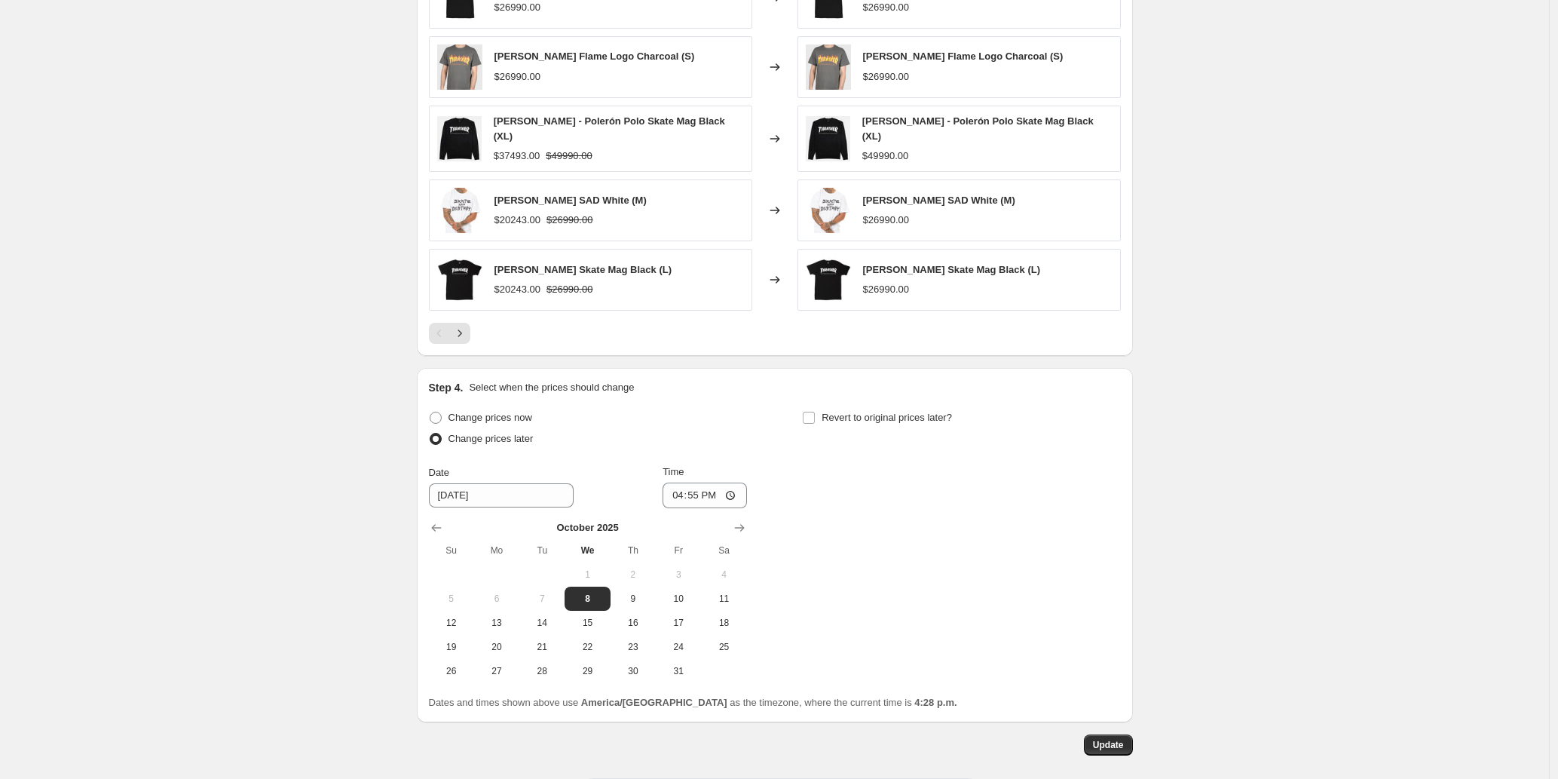
scroll to position [1080, 0]
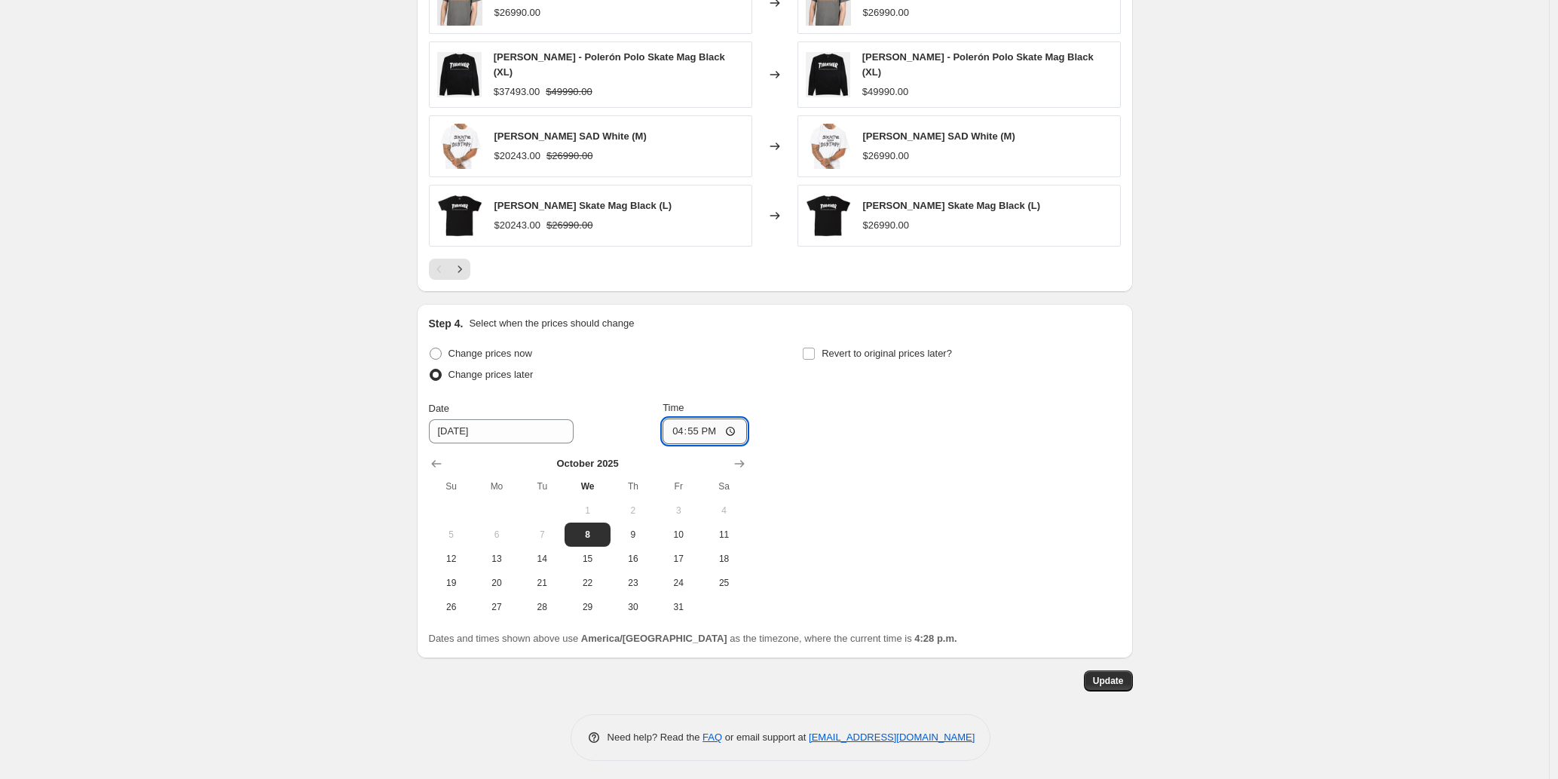
click at [688, 427] on input "16:55" at bounding box center [705, 431] width 84 height 26
click at [689, 428] on input "16:45" at bounding box center [705, 431] width 84 height 26
type input "16:50"
click at [1106, 680] on span "Update" at bounding box center [1108, 681] width 31 height 12
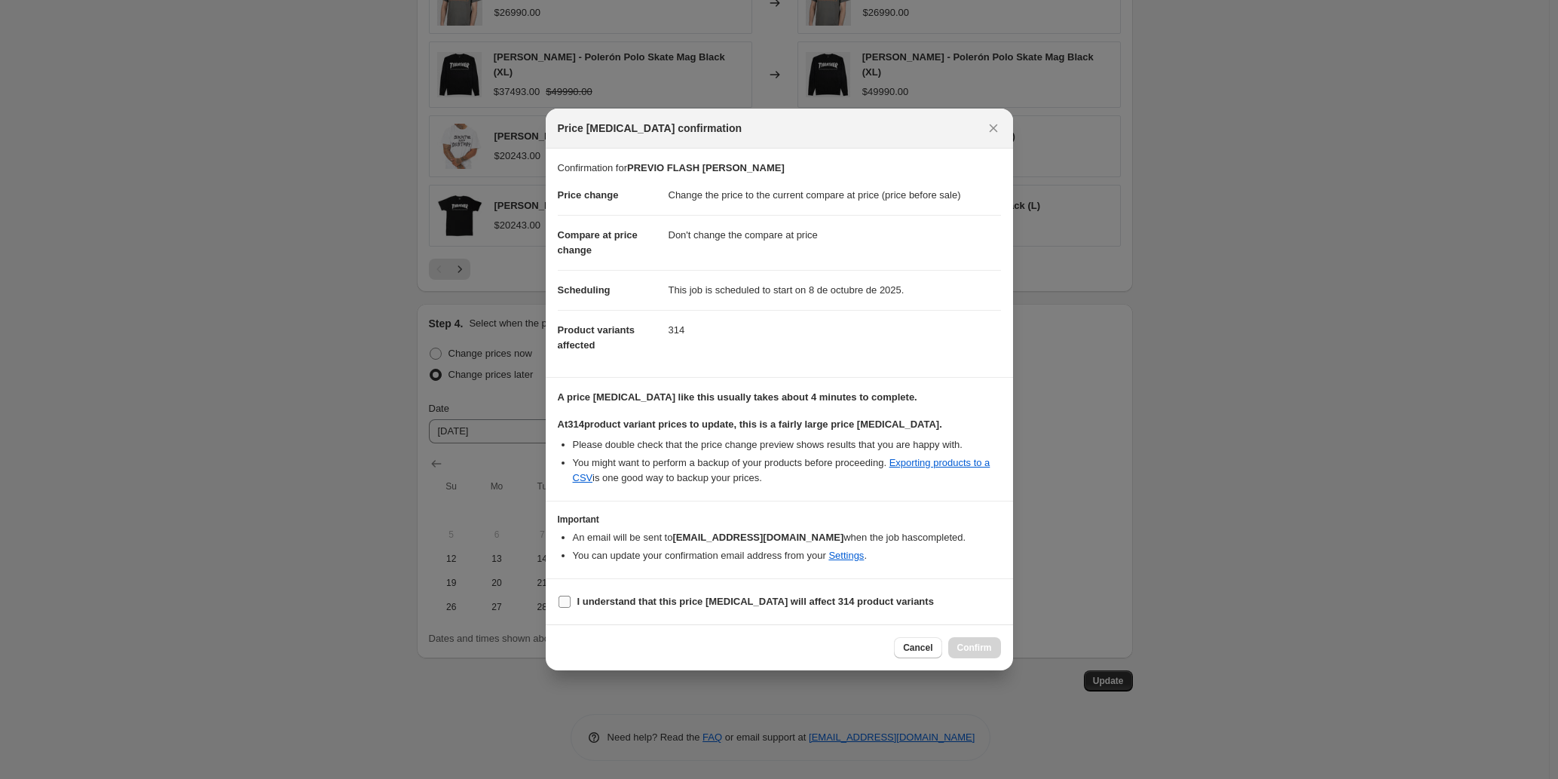
click at [627, 591] on label "I understand that this price [MEDICAL_DATA] will affect 314 product variants" at bounding box center [746, 601] width 376 height 21
click at [571, 596] on input "I understand that this price [MEDICAL_DATA] will affect 314 product variants" at bounding box center [565, 602] width 12 height 12
checkbox input "true"
click at [996, 654] on button "Confirm" at bounding box center [974, 647] width 53 height 21
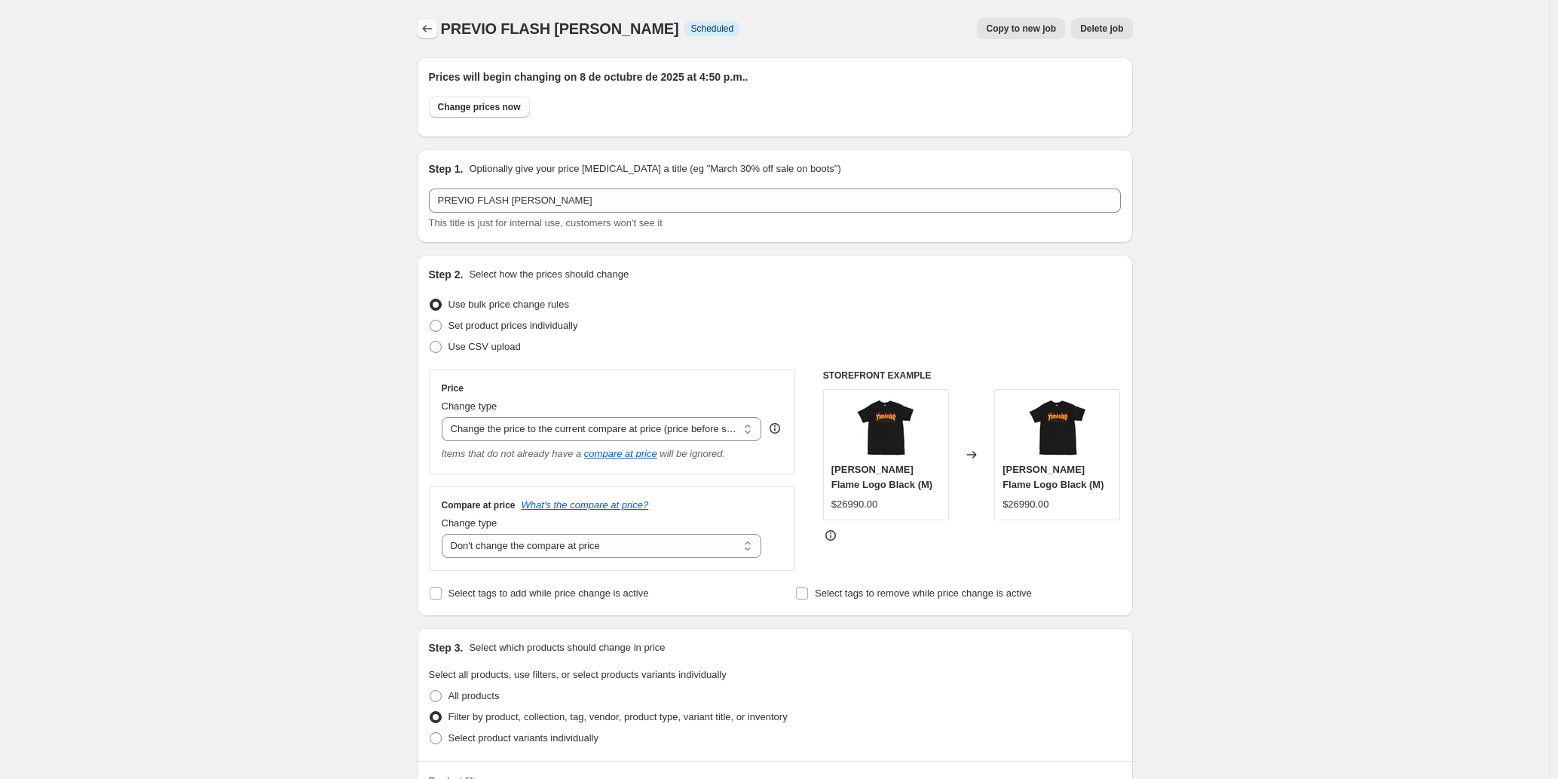
click at [426, 30] on icon "Price change jobs" at bounding box center [427, 28] width 15 height 15
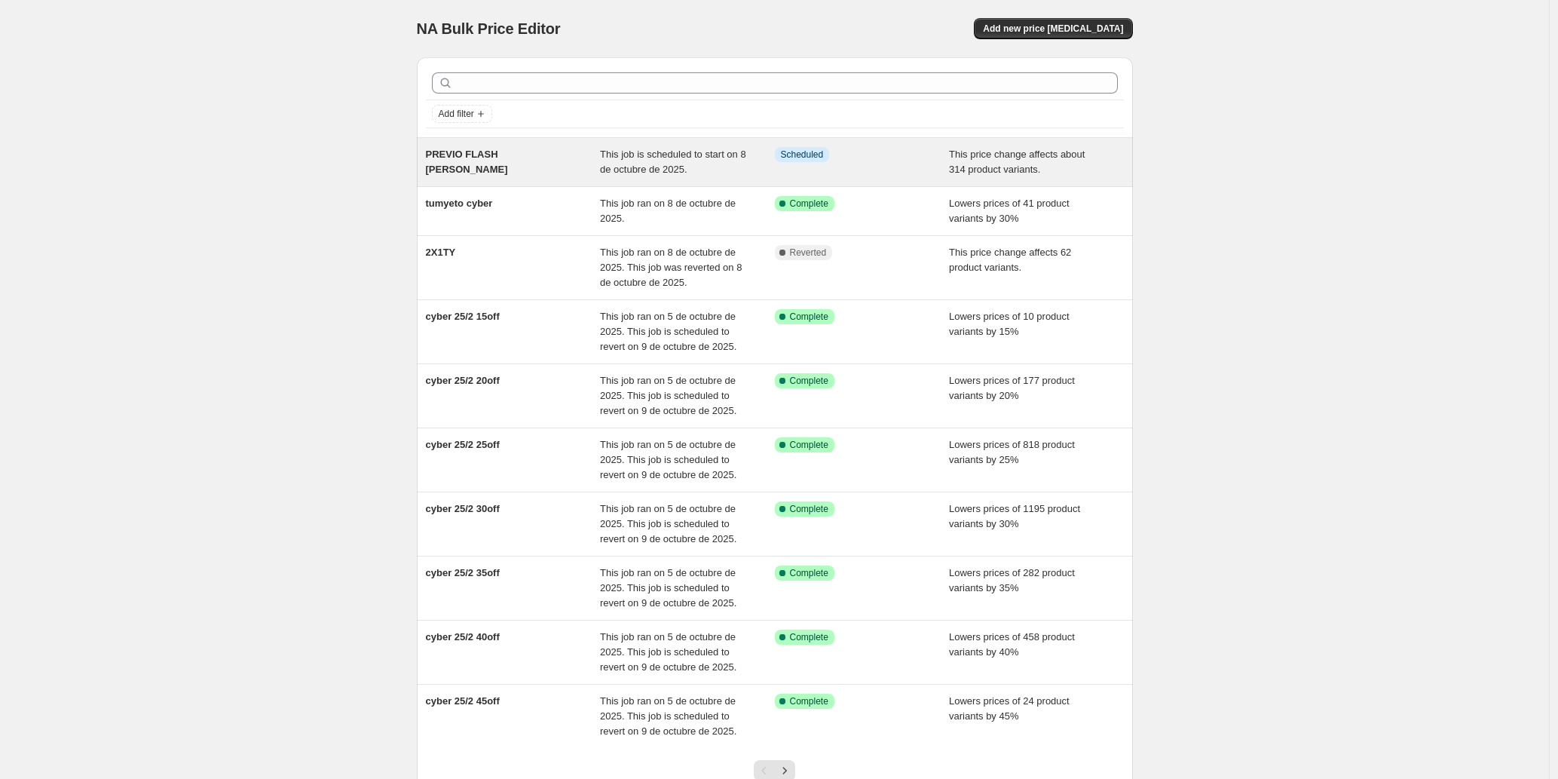
click at [508, 152] on span "PREVIO FLASH [PERSON_NAME]" at bounding box center [467, 162] width 82 height 26
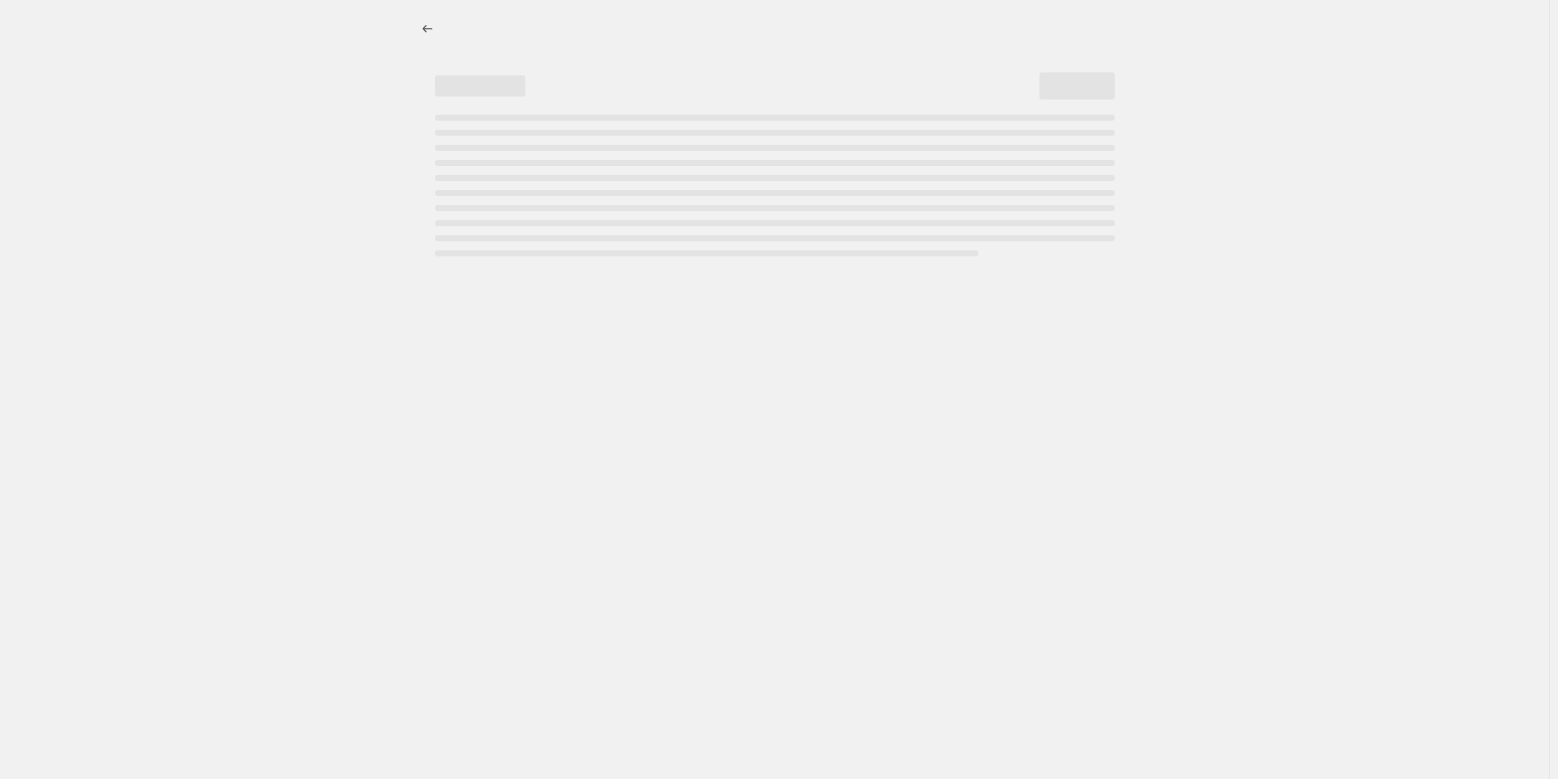
select select "ecap"
select select "no_change"
select select "collection"
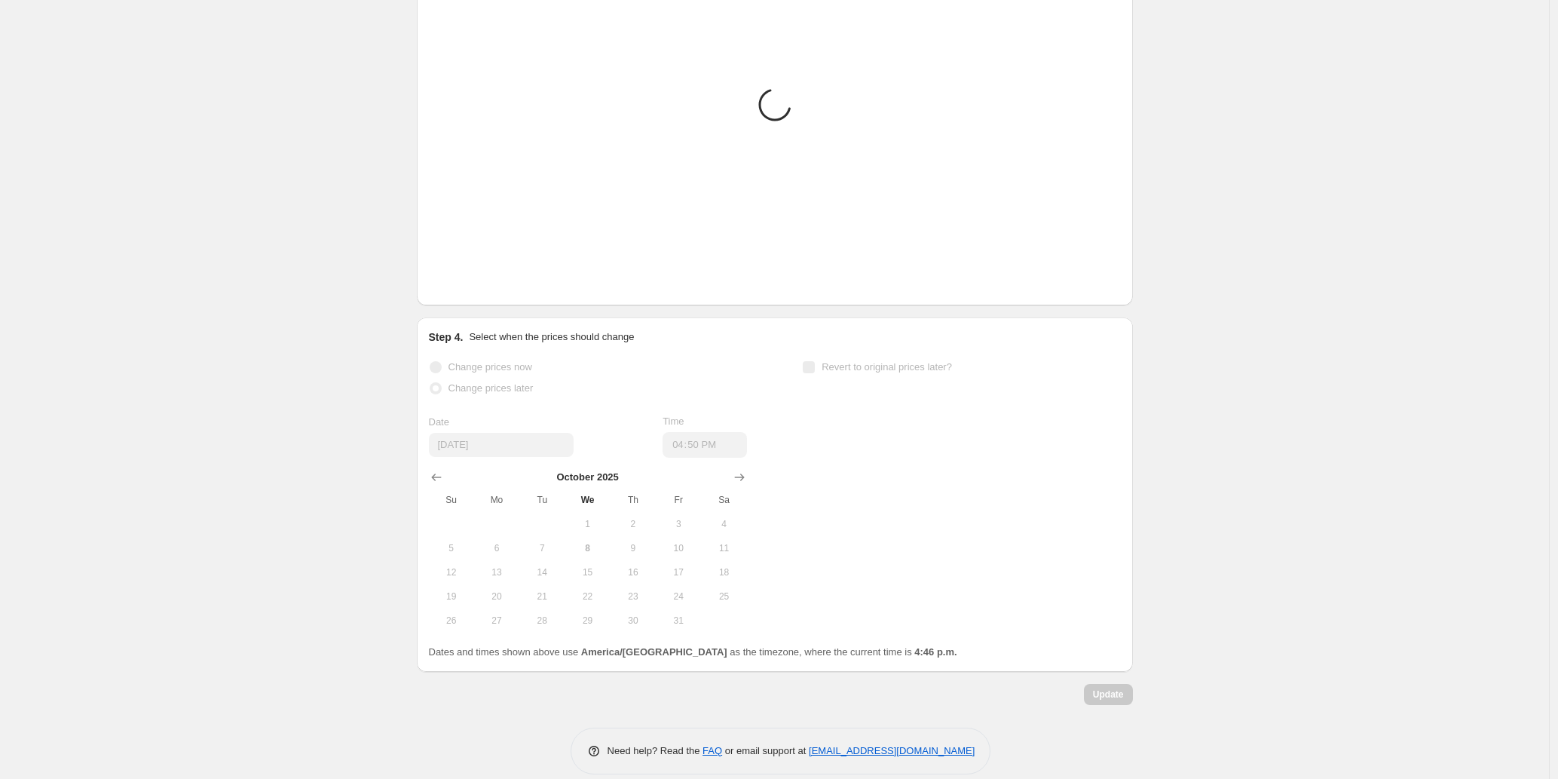
scroll to position [1080, 0]
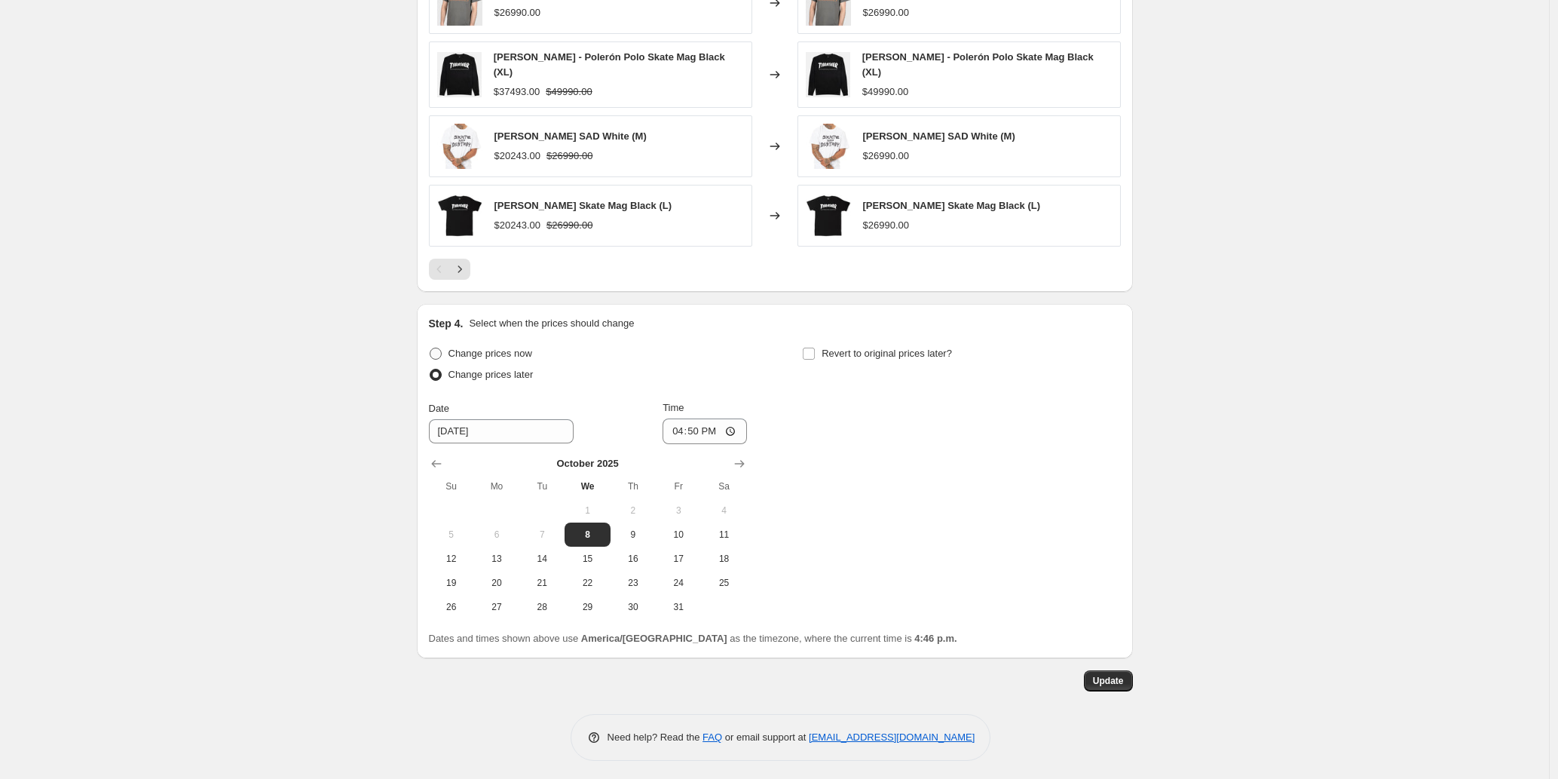
click at [524, 348] on span "Change prices now" at bounding box center [491, 353] width 84 height 11
click at [430, 348] on input "Change prices now" at bounding box center [430, 348] width 1 height 1
radio input "true"
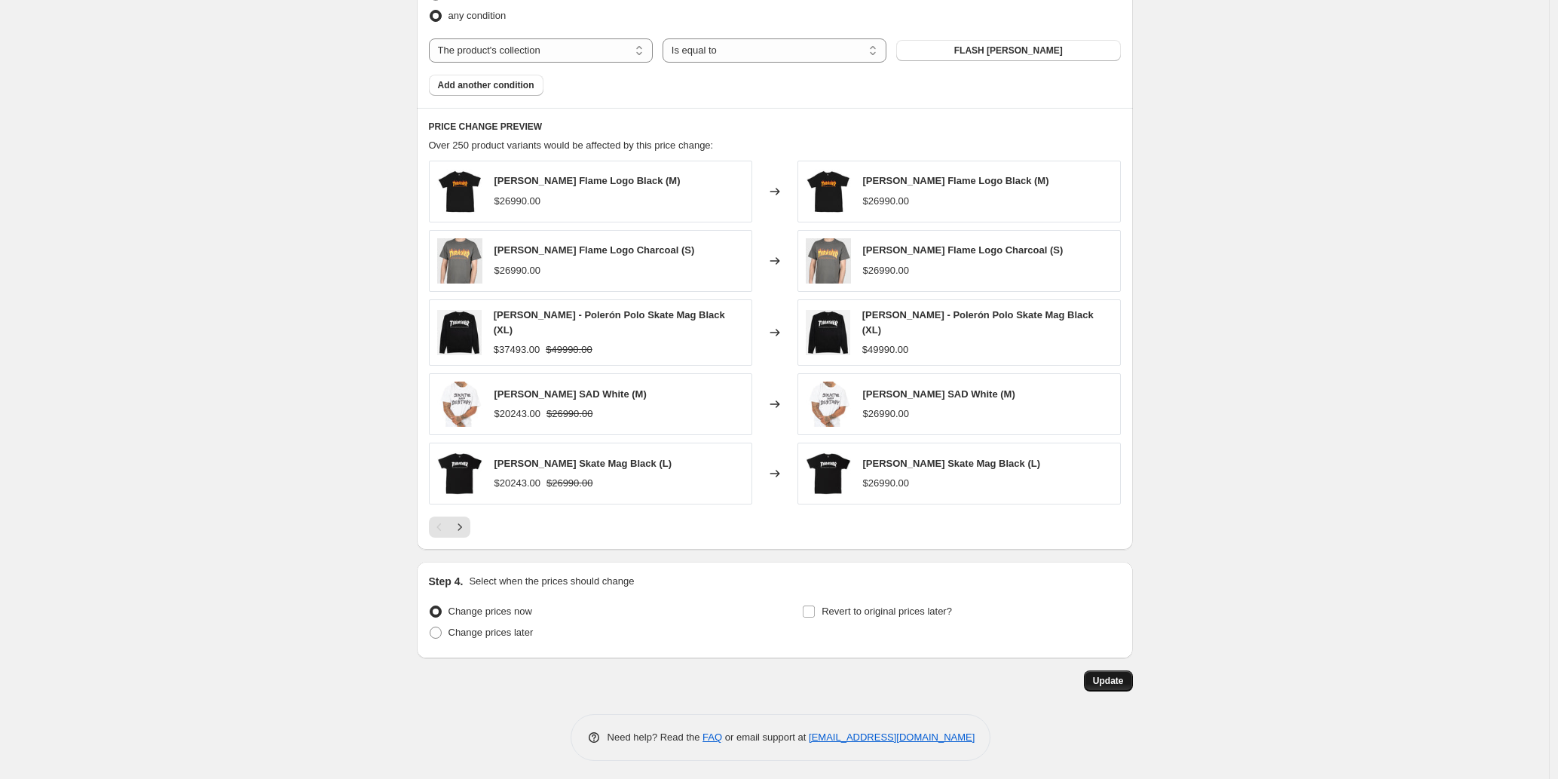
click at [1122, 675] on span "Update" at bounding box center [1108, 681] width 31 height 12
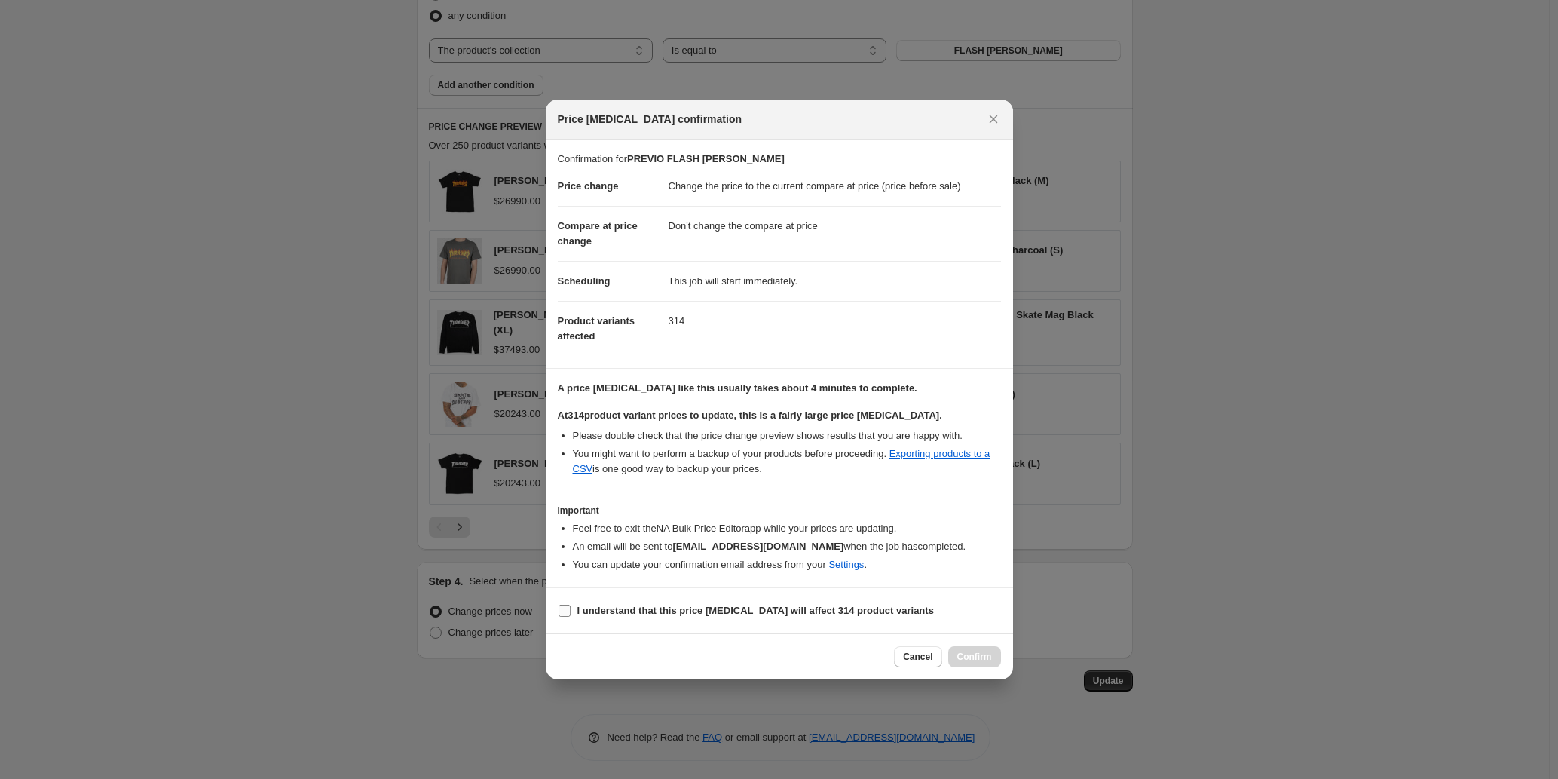
click at [610, 616] on b "I understand that this price [MEDICAL_DATA] will affect 314 product variants" at bounding box center [755, 610] width 357 height 11
click at [571, 616] on input "I understand that this price [MEDICAL_DATA] will affect 314 product variants" at bounding box center [565, 611] width 12 height 12
checkbox input "true"
click at [977, 658] on span "Confirm" at bounding box center [974, 657] width 35 height 12
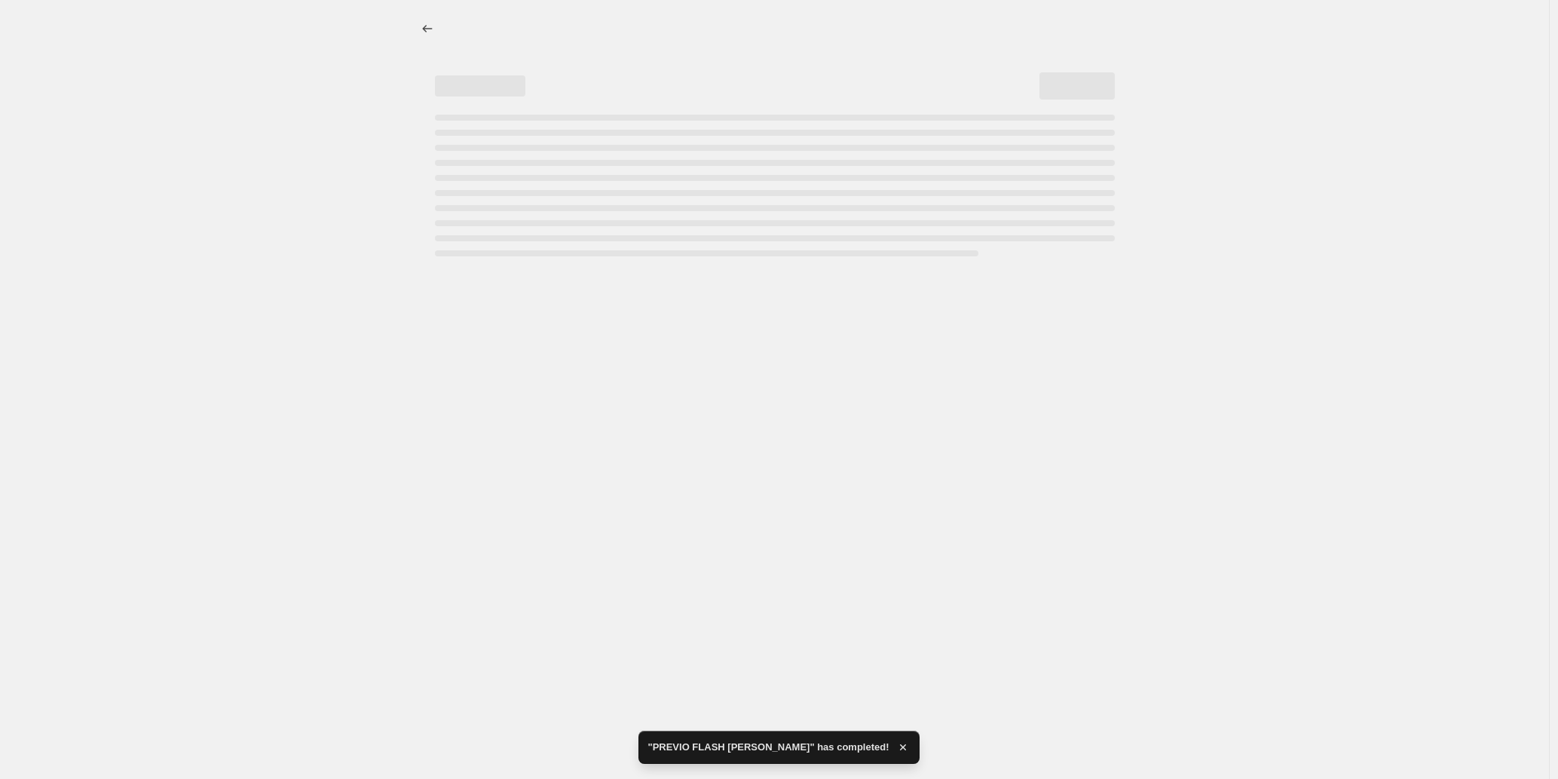
select select "ecap"
select select "no_change"
select select "collection"
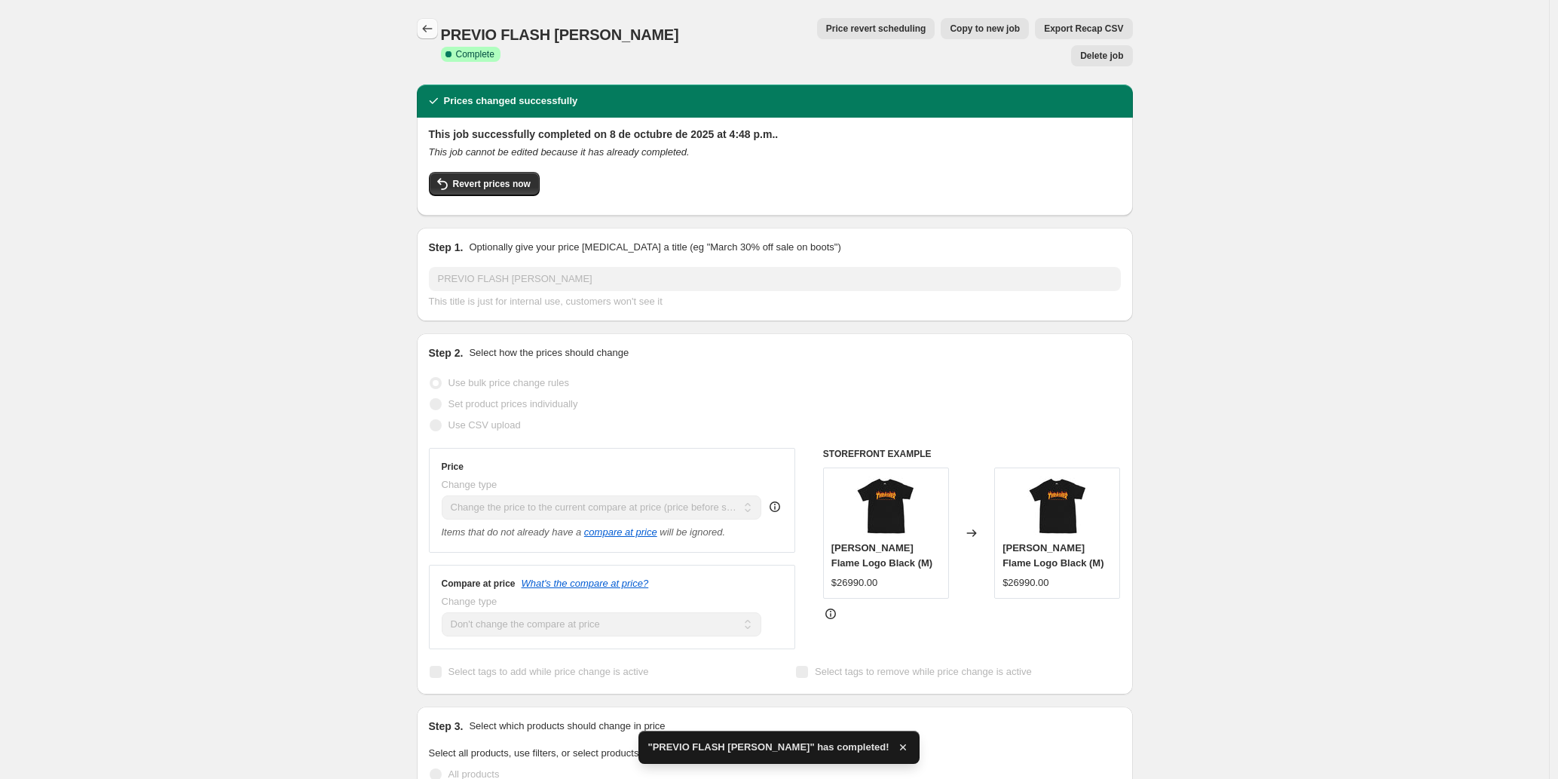
click at [428, 31] on icon "Price change jobs" at bounding box center [427, 28] width 15 height 15
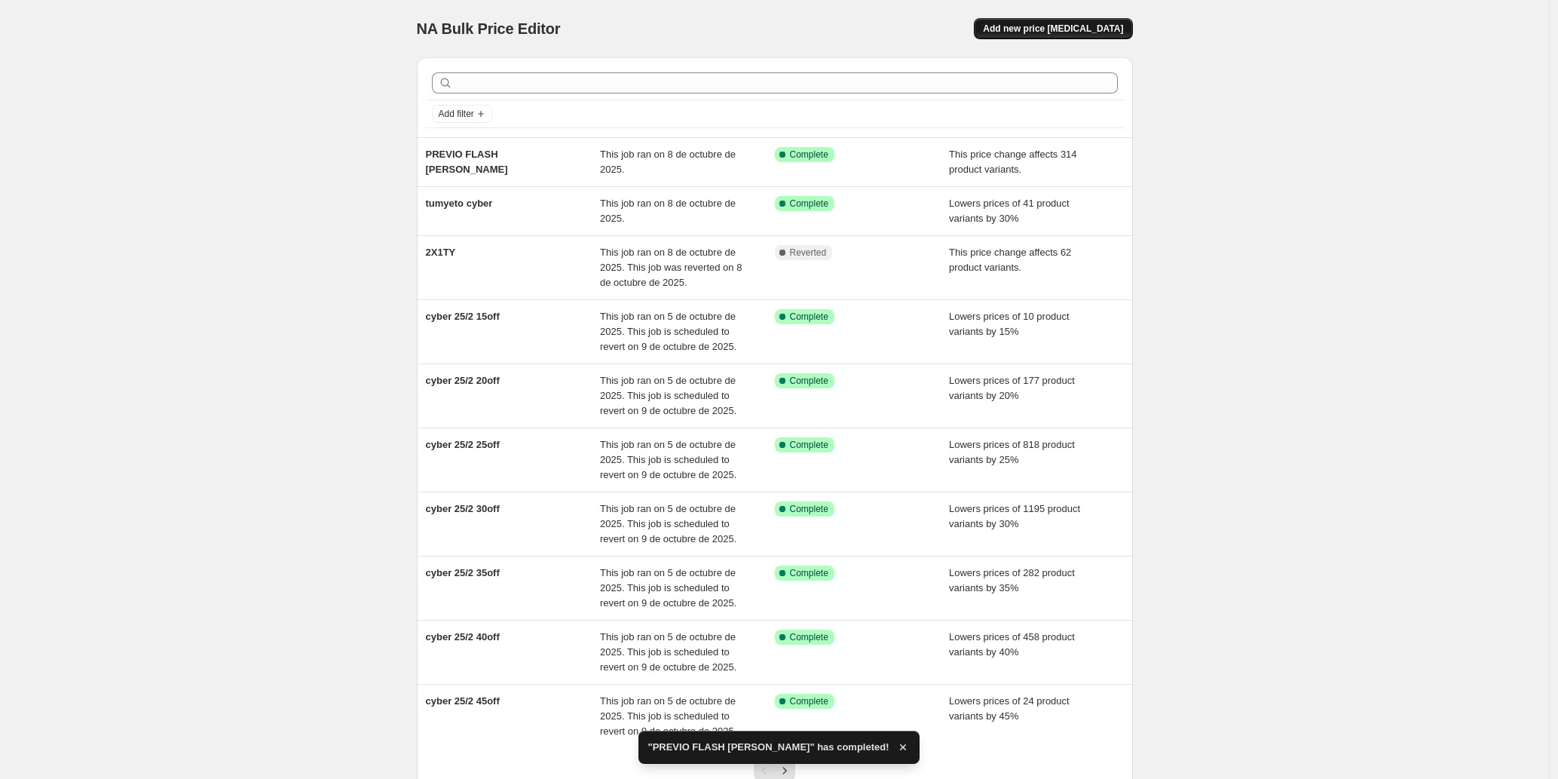
click at [1046, 26] on span "Add new price [MEDICAL_DATA]" at bounding box center [1053, 29] width 140 height 12
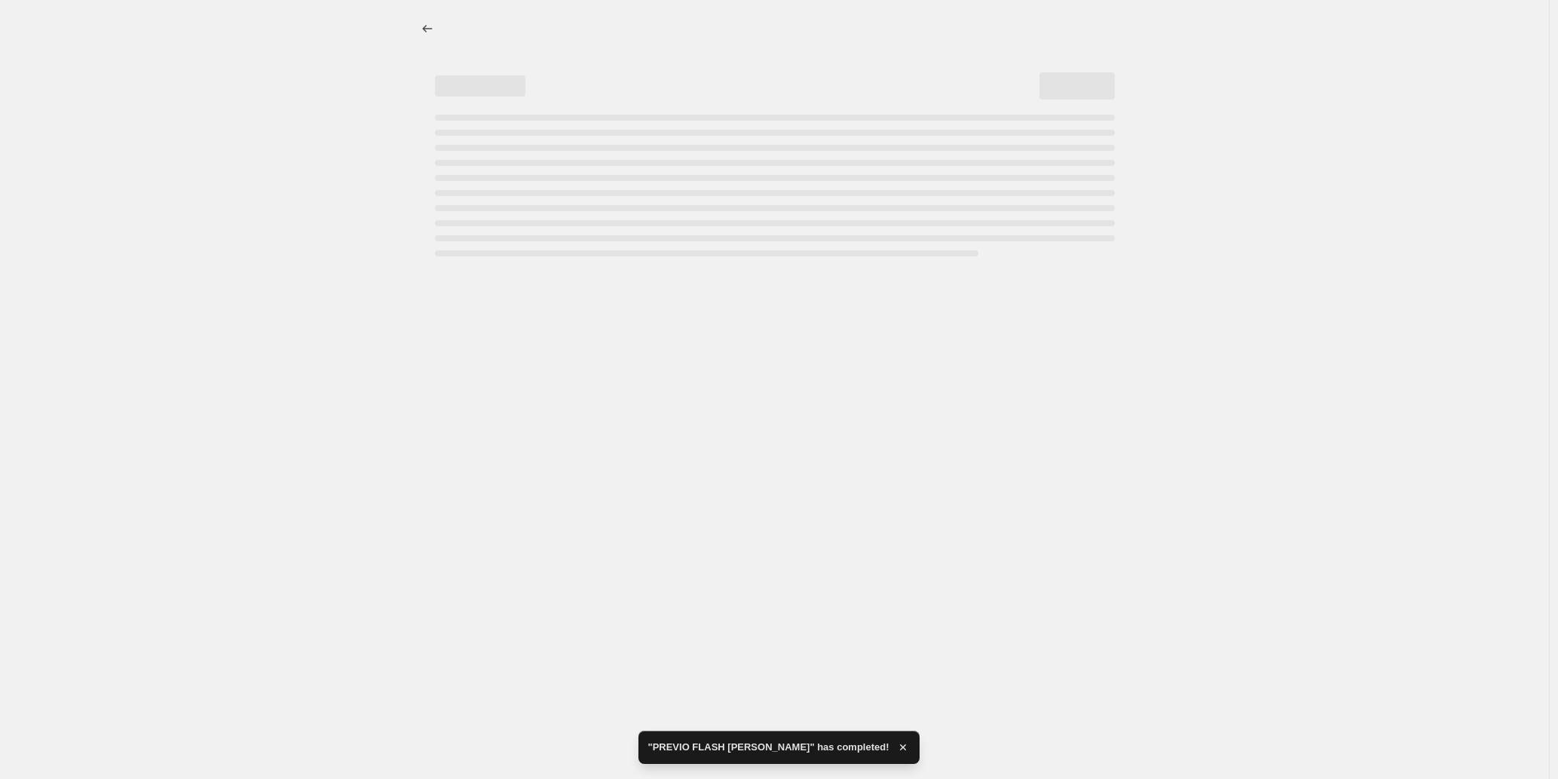
select select "percentage"
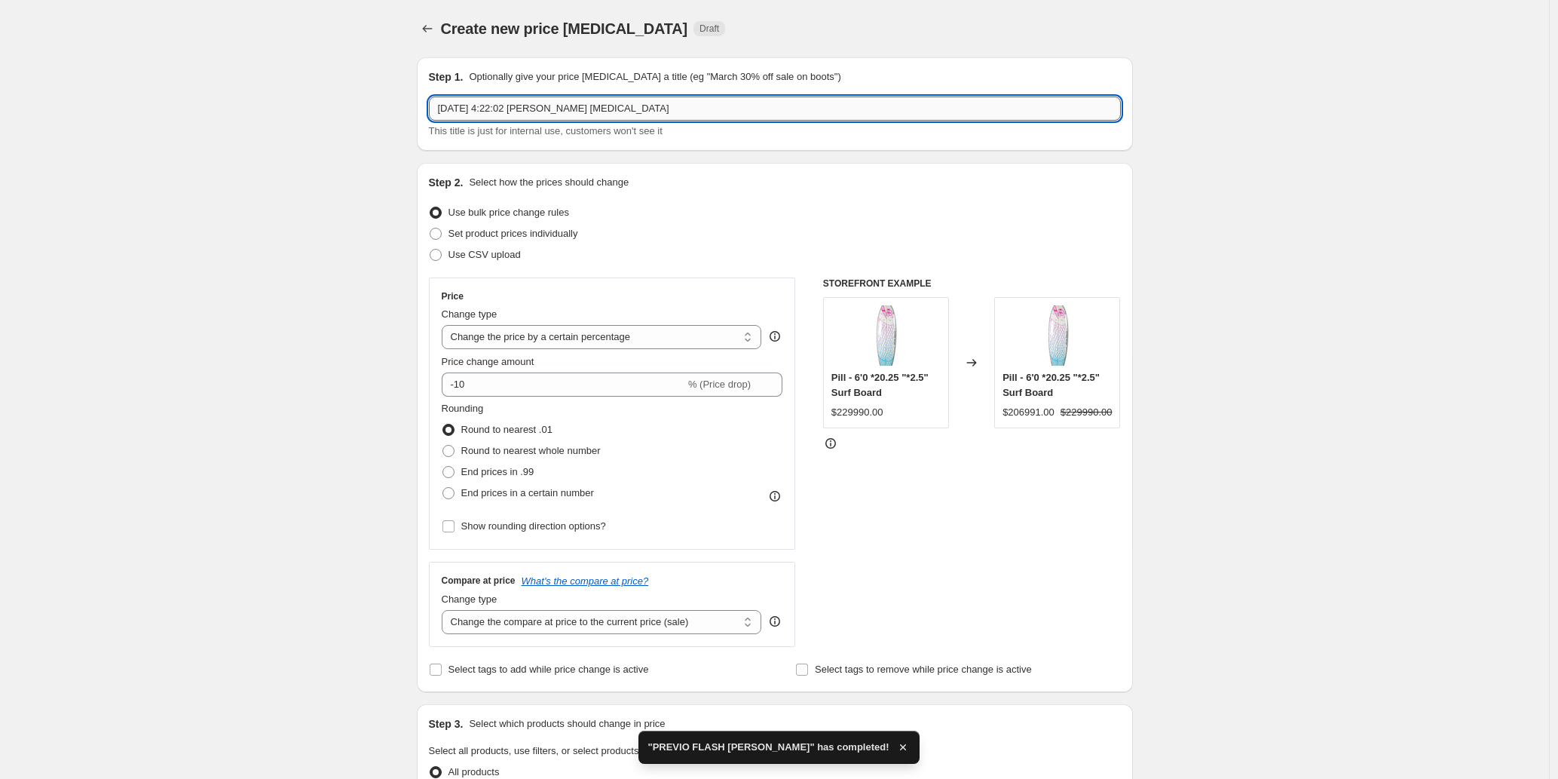
click at [514, 104] on input "[DATE] 4:22:02 [PERSON_NAME] [MEDICAL_DATA]" at bounding box center [775, 108] width 692 height 24
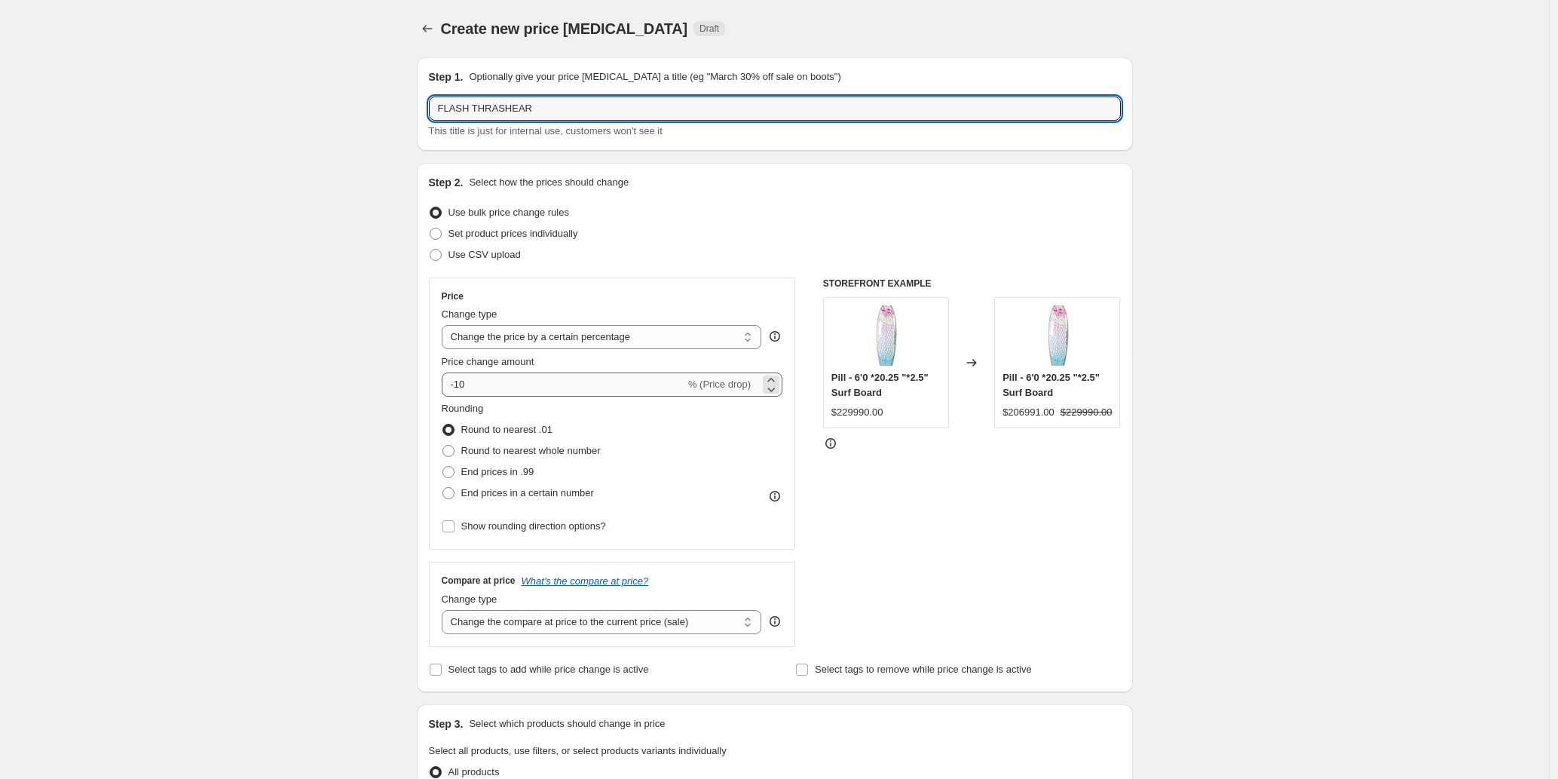
type input "FLASH THRASHEAR"
click at [519, 392] on input "-10" at bounding box center [563, 384] width 243 height 24
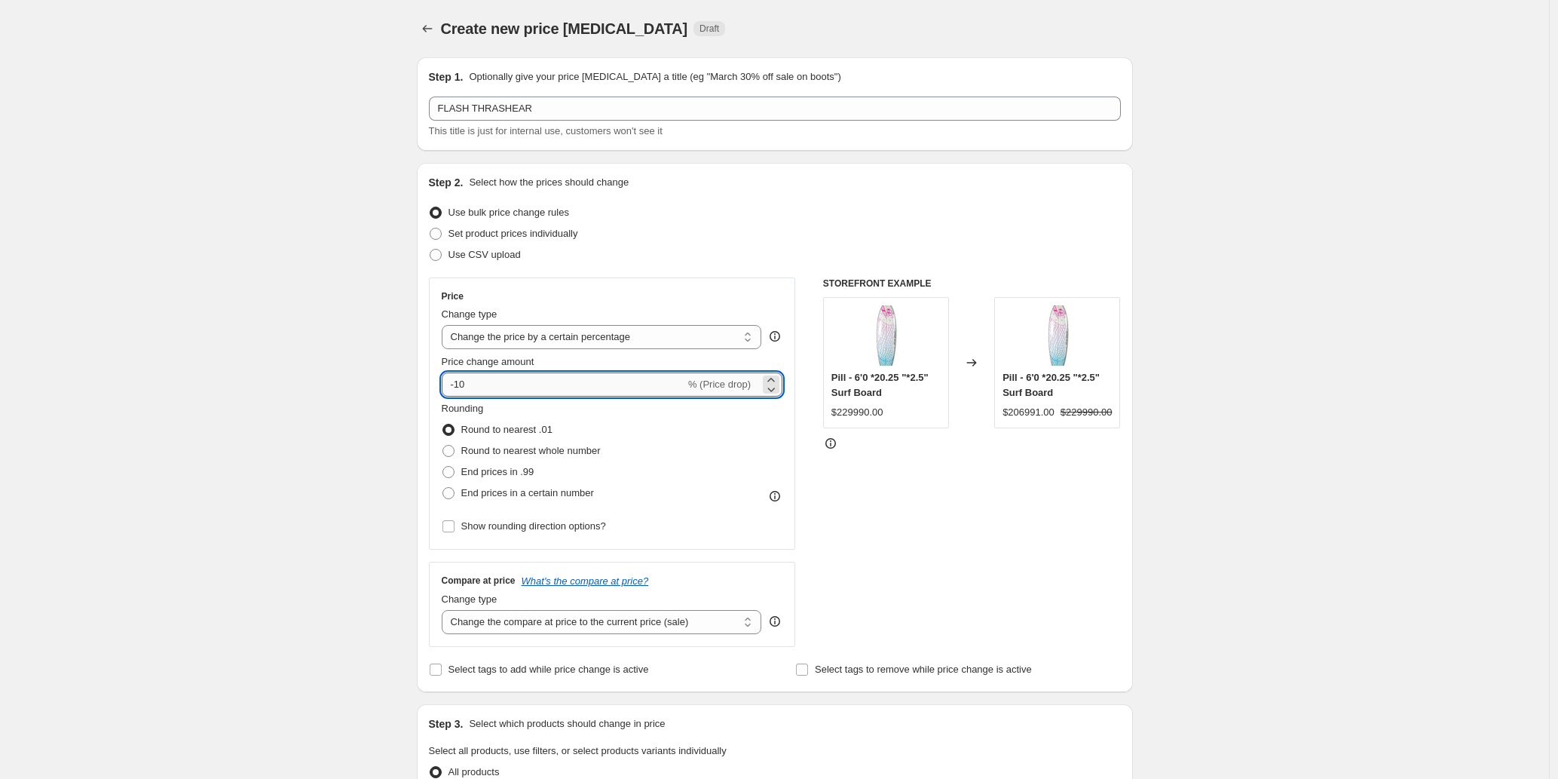
type input "-1"
type input "-30"
click at [455, 454] on span at bounding box center [449, 451] width 12 height 12
click at [443, 446] on input "Round to nearest whole number" at bounding box center [443, 445] width 1 height 1
radio input "true"
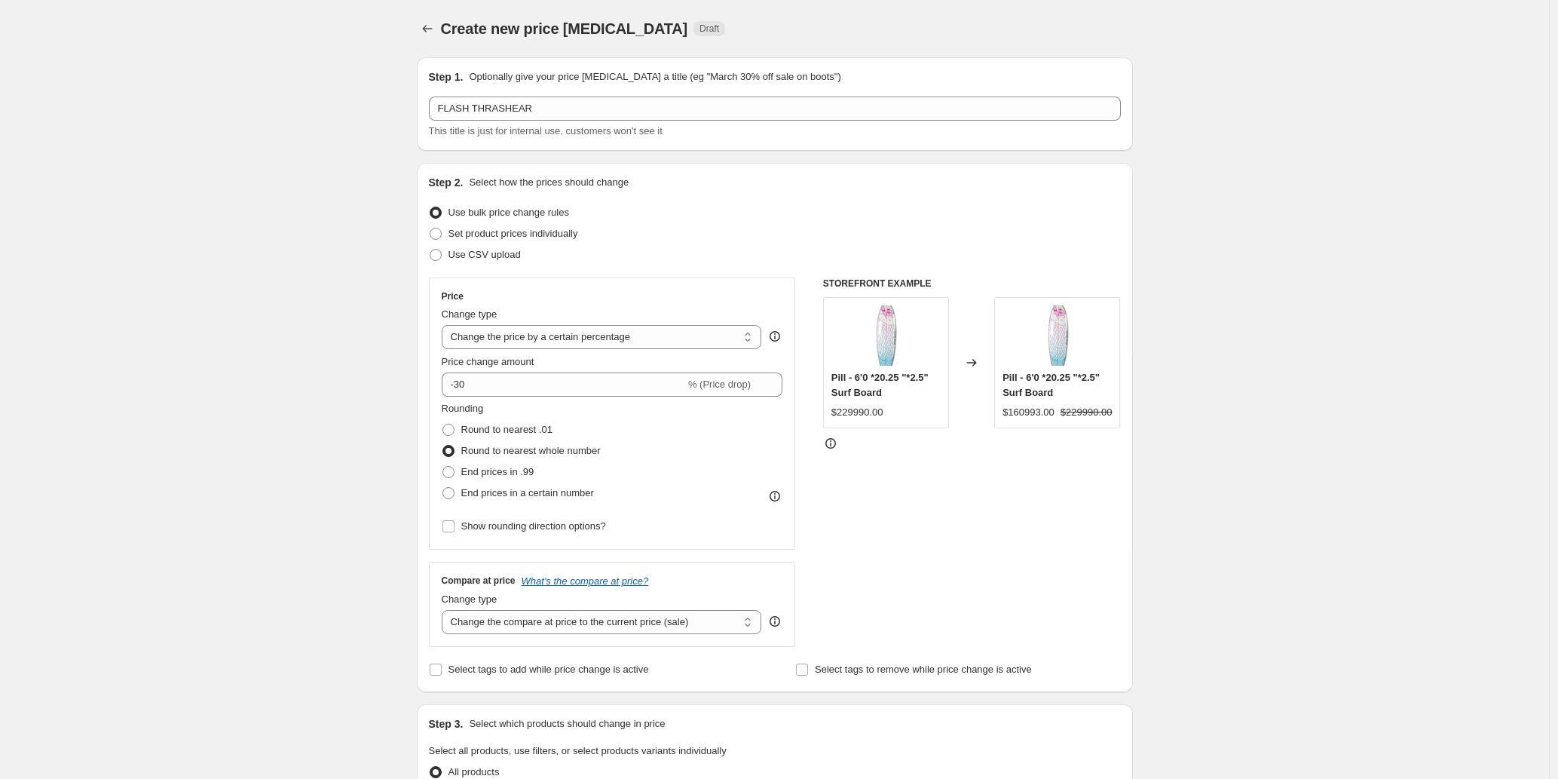
click at [288, 522] on div "Create new price [MEDICAL_DATA]. This page is ready Create new price [MEDICAL_D…" at bounding box center [774, 753] width 1549 height 1507
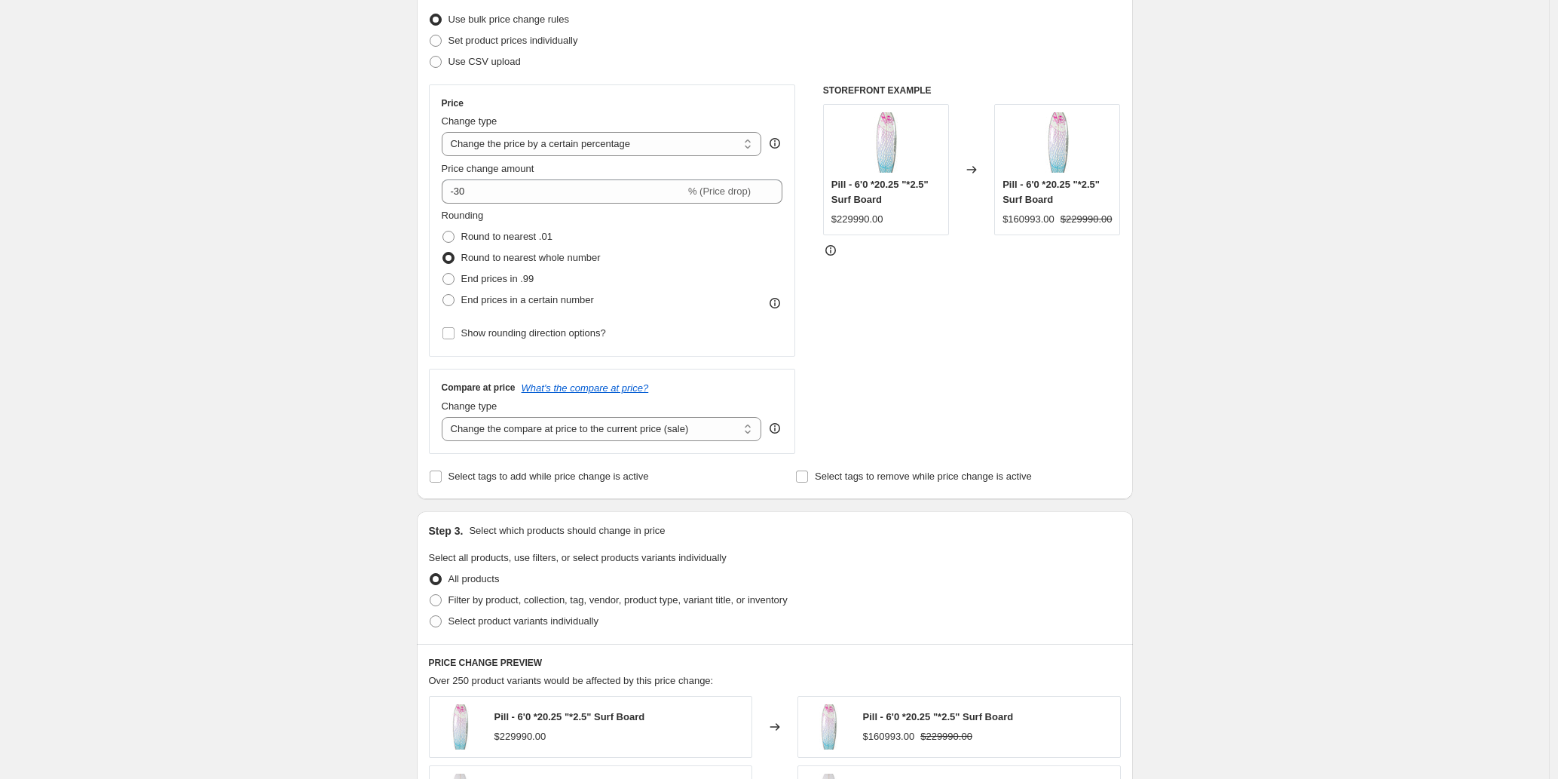
scroll to position [267, 0]
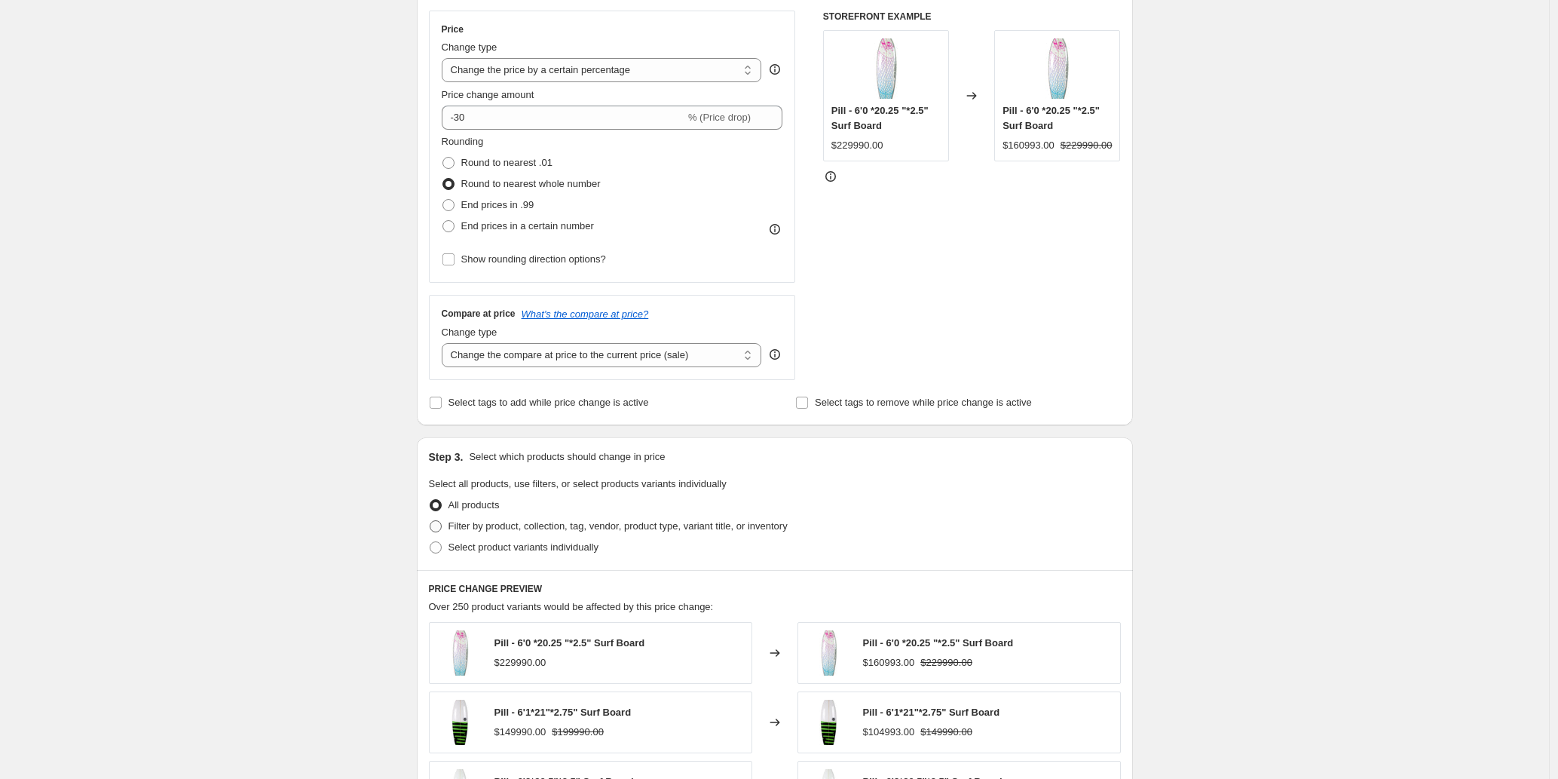
click at [442, 522] on span at bounding box center [436, 526] width 12 height 12
click at [430, 521] on input "Filter by product, collection, tag, vendor, product type, variant title, or inv…" at bounding box center [430, 520] width 1 height 1
radio input "true"
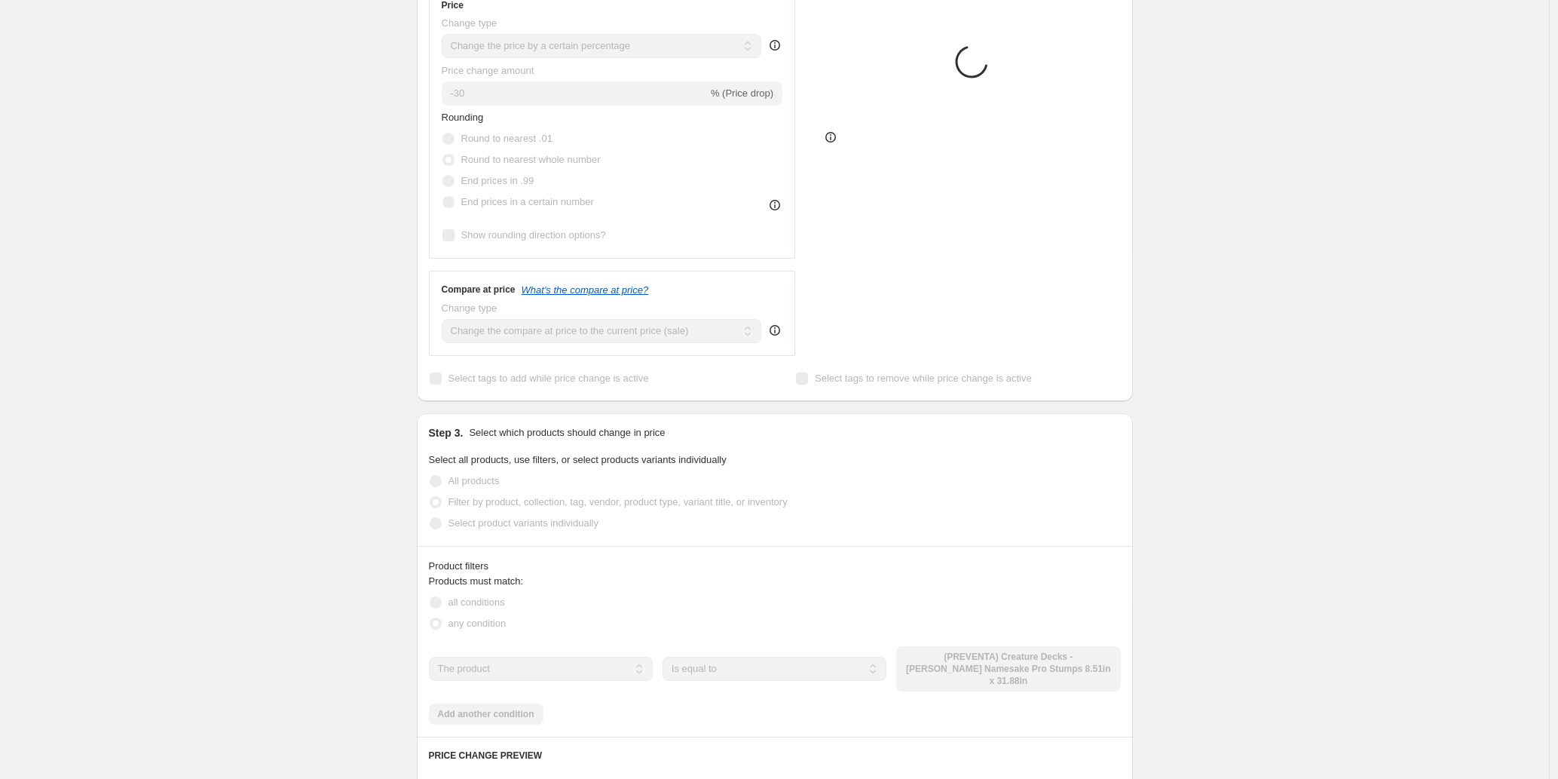
scroll to position [393, 0]
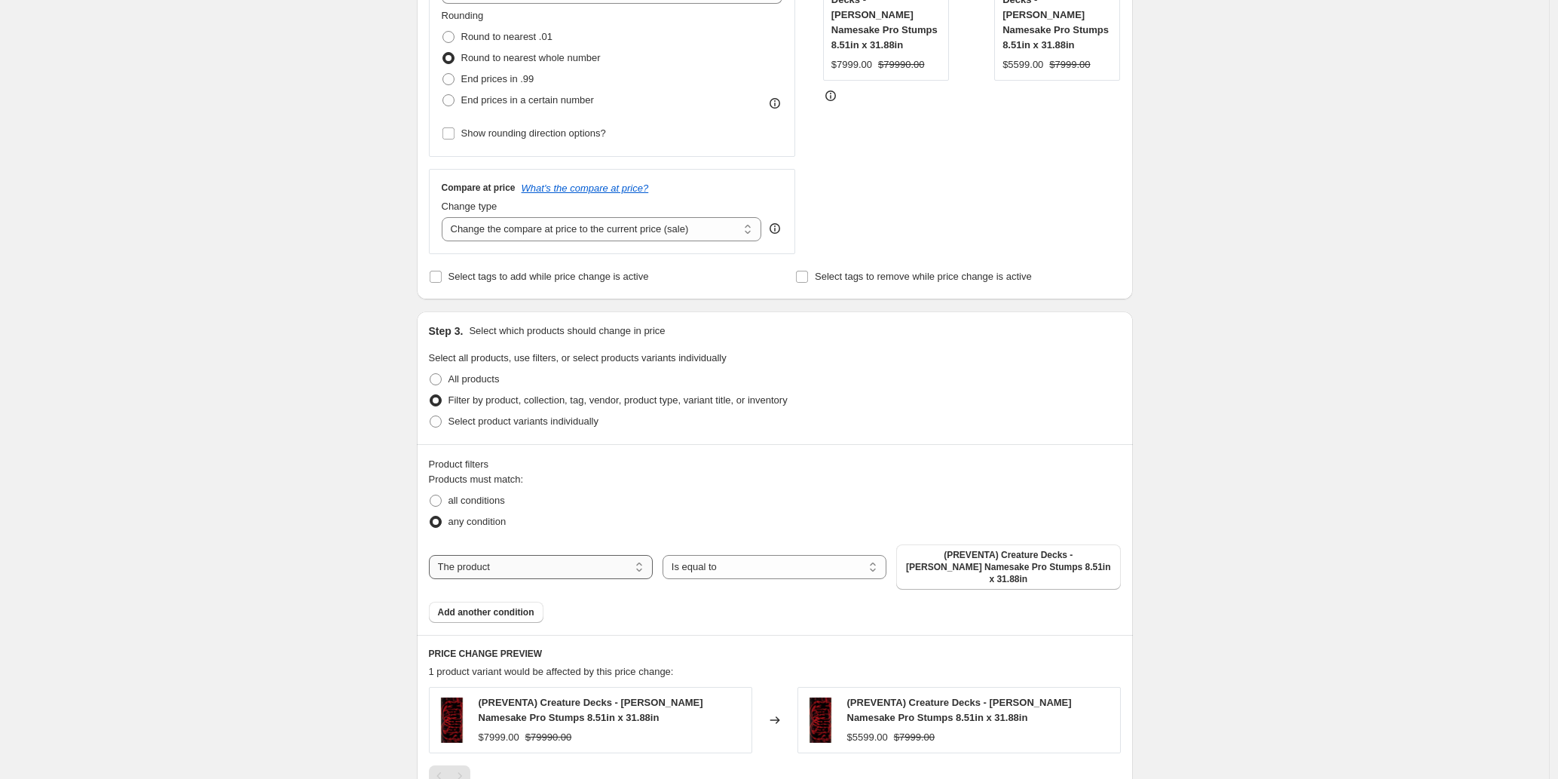
click at [577, 556] on select "The product The product's collection The product's tag The product's vendor The…" at bounding box center [541, 567] width 224 height 24
select select "collection"
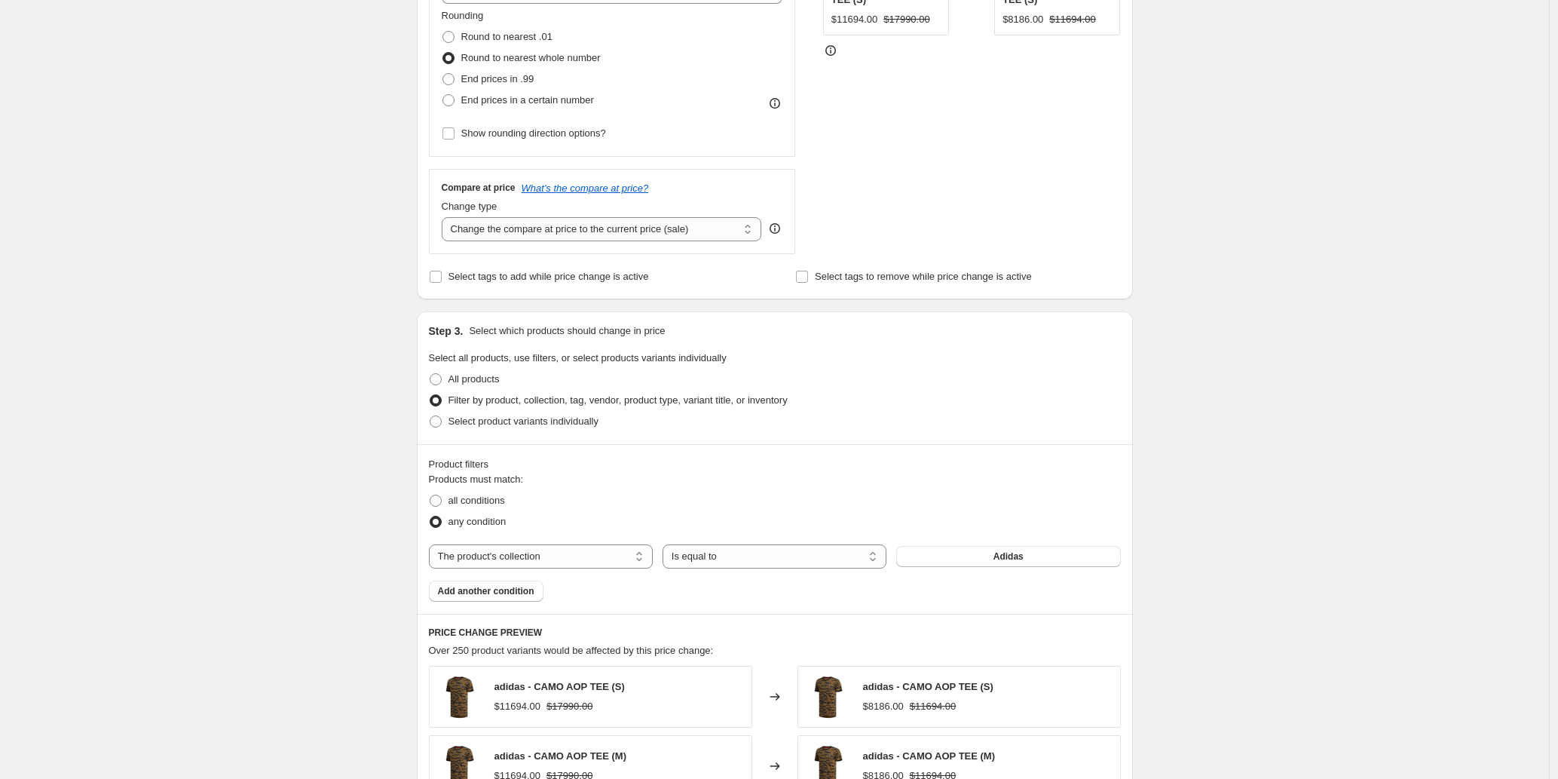
click at [966, 556] on button "Adidas" at bounding box center [1008, 556] width 224 height 21
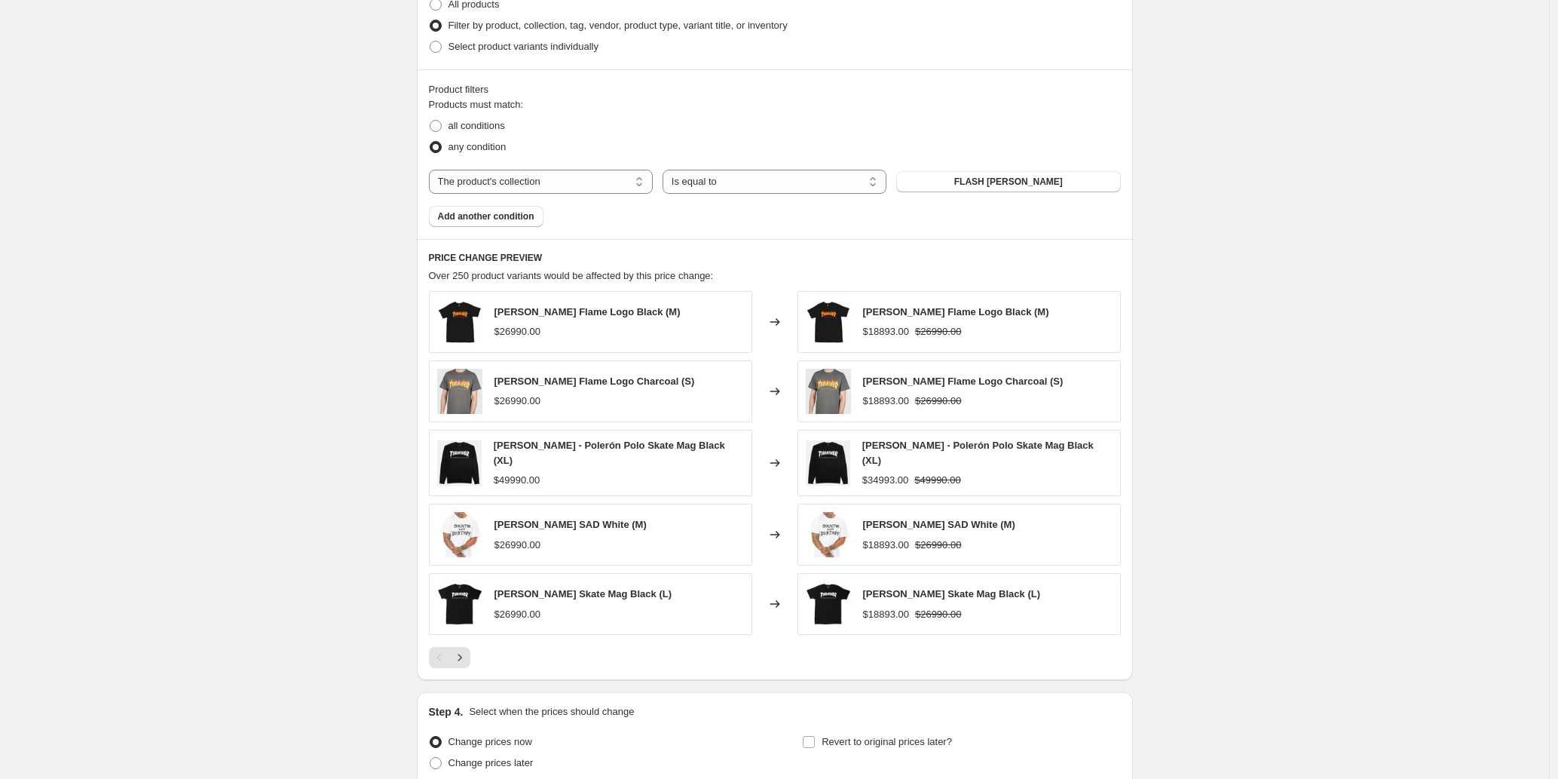
scroll to position [870, 0]
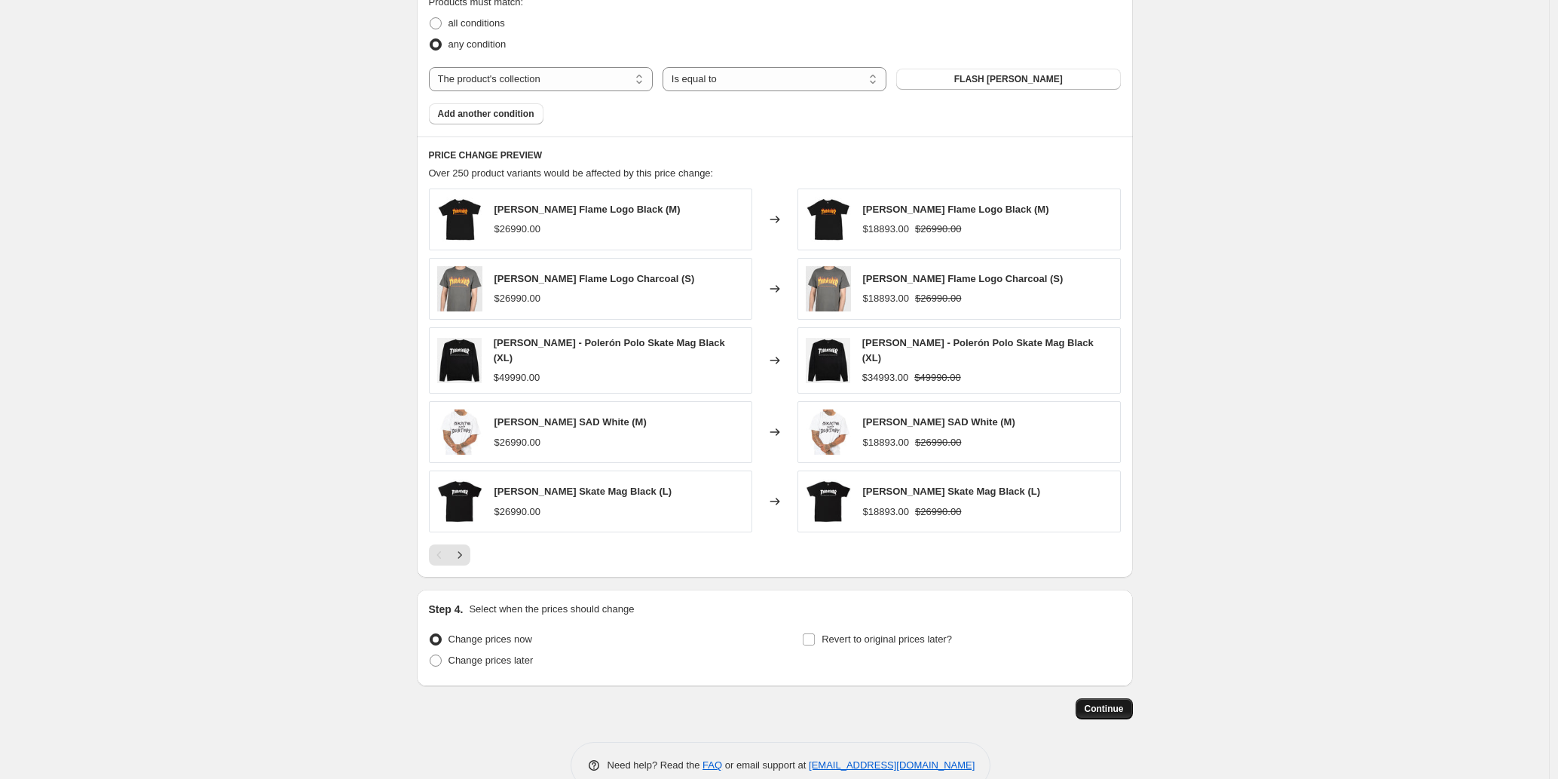
click at [1116, 706] on span "Continue" at bounding box center [1104, 709] width 39 height 12
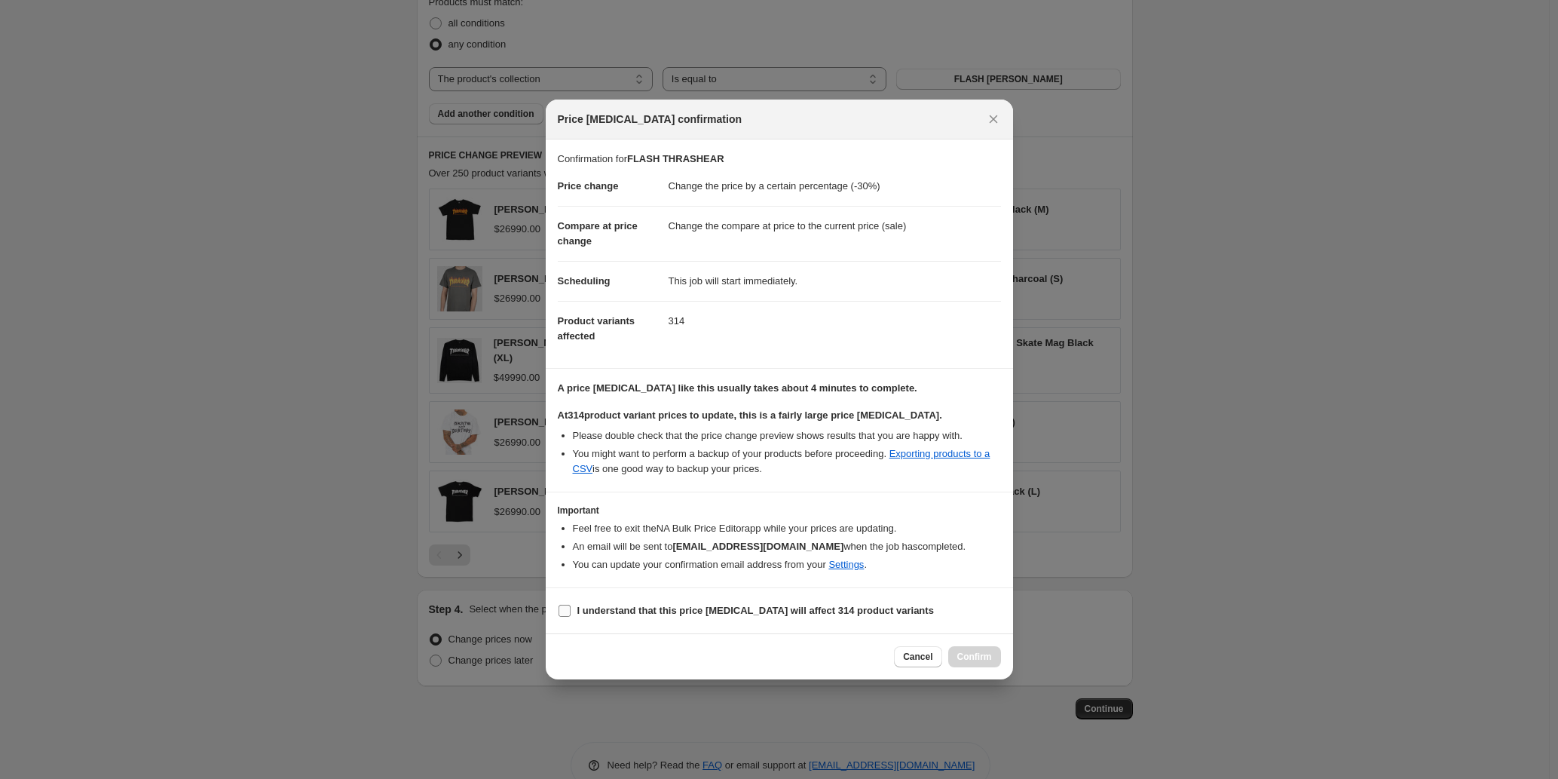
click at [608, 600] on label "I understand that this price [MEDICAL_DATA] will affect 314 product variants" at bounding box center [746, 610] width 376 height 21
click at [571, 605] on input "I understand that this price [MEDICAL_DATA] will affect 314 product variants" at bounding box center [565, 611] width 12 height 12
checkbox input "true"
click at [982, 654] on span "Confirm" at bounding box center [974, 657] width 35 height 12
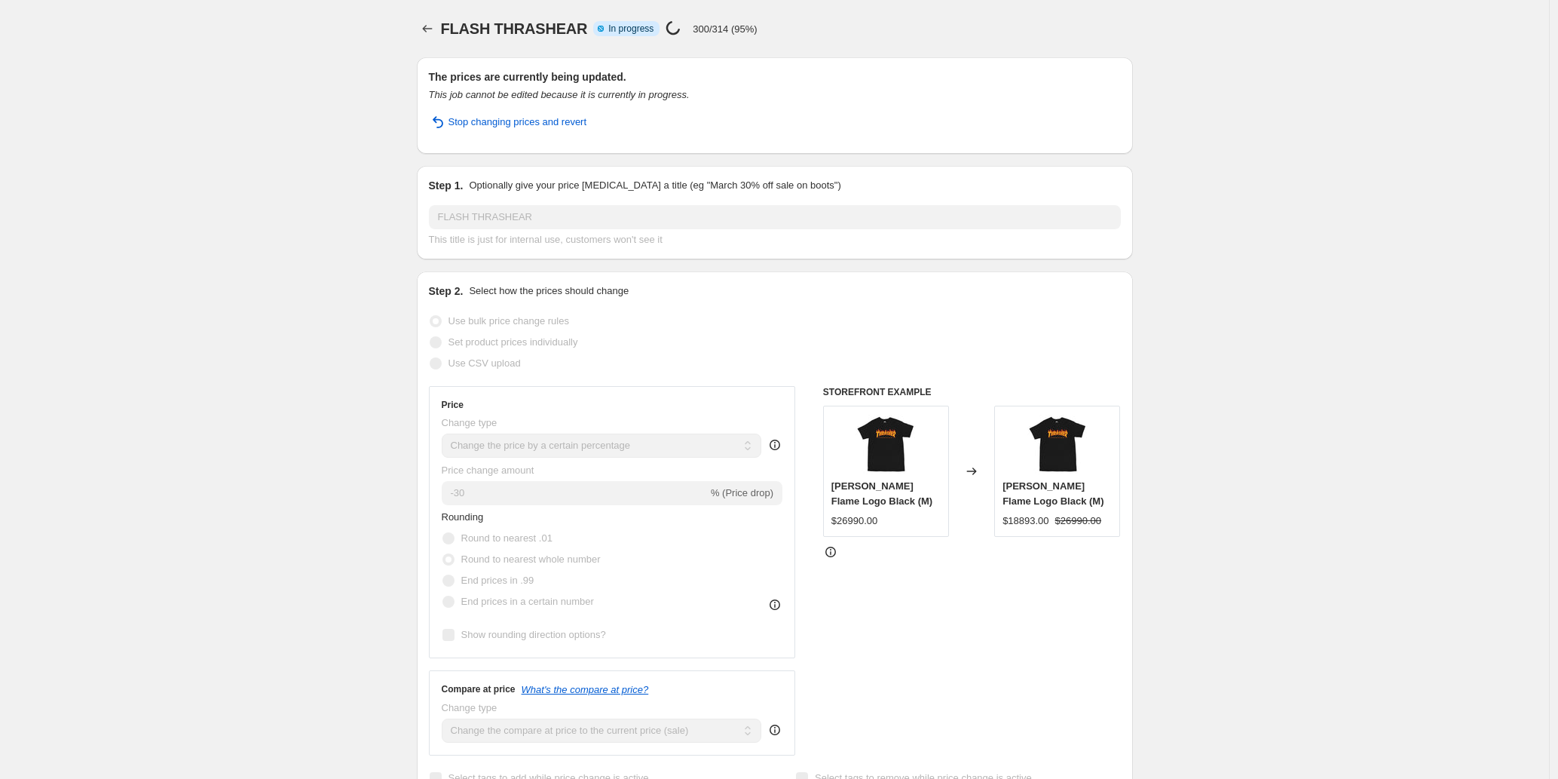
select select "percentage"
select select "collection"
